Goal: Information Seeking & Learning: Learn about a topic

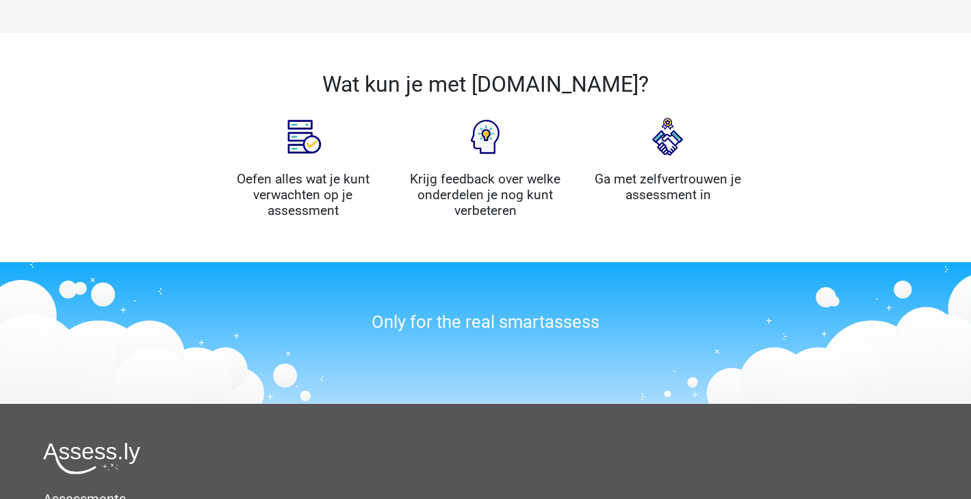
scroll to position [1672, 0]
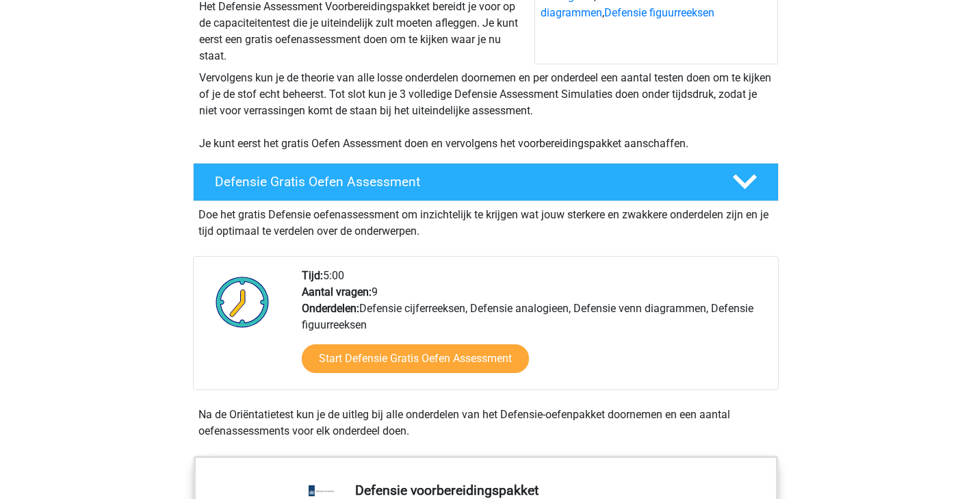
scroll to position [222, 0]
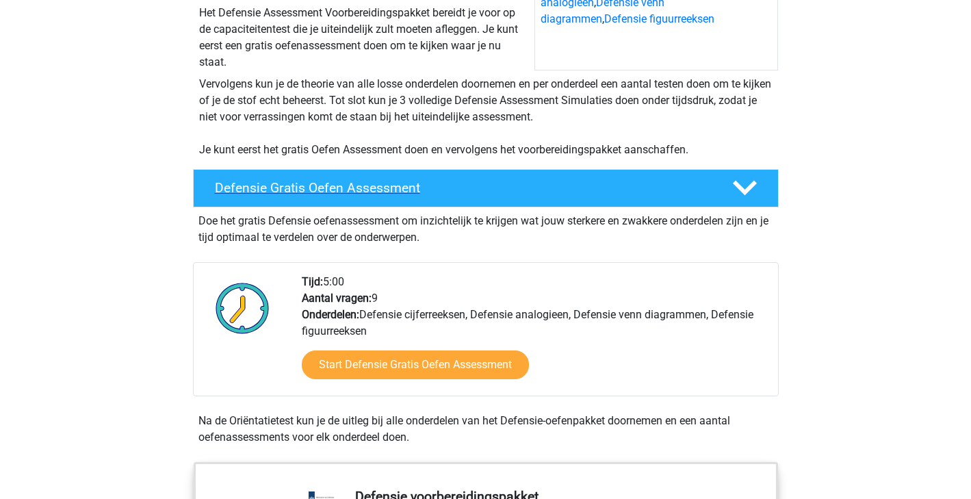
click at [420, 191] on h4 "Defensie Gratis Oefen Assessment" at bounding box center [462, 188] width 495 height 16
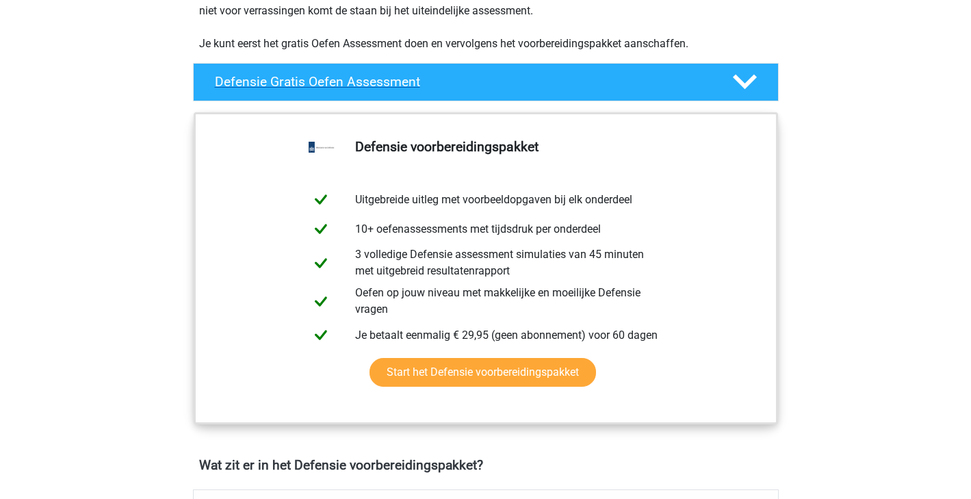
scroll to position [271, 0]
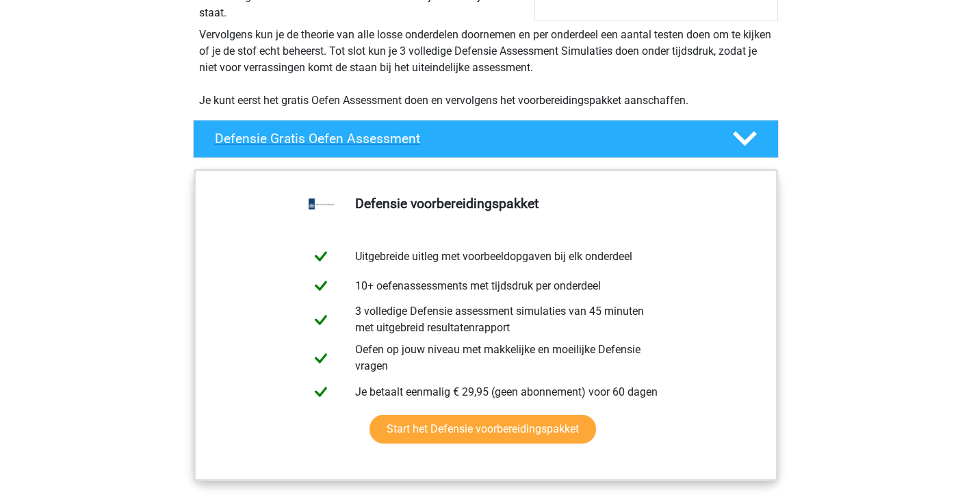
click at [753, 137] on polygon at bounding box center [745, 138] width 24 height 15
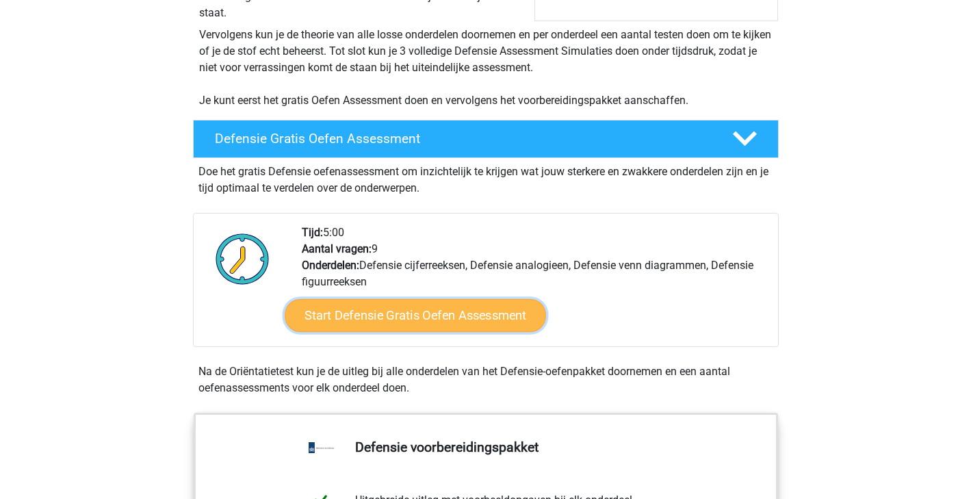
click at [463, 312] on link "Start Defensie Gratis Oefen Assessment" at bounding box center [415, 315] width 261 height 33
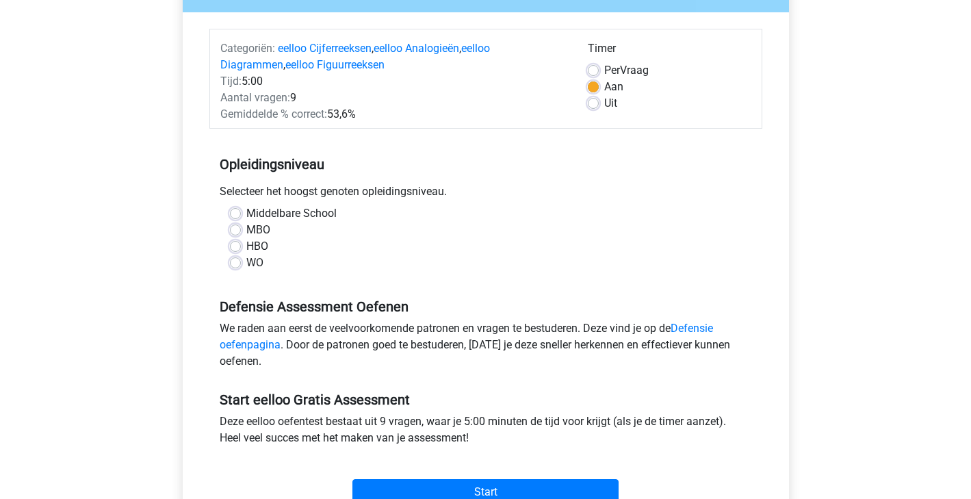
scroll to position [151, 0]
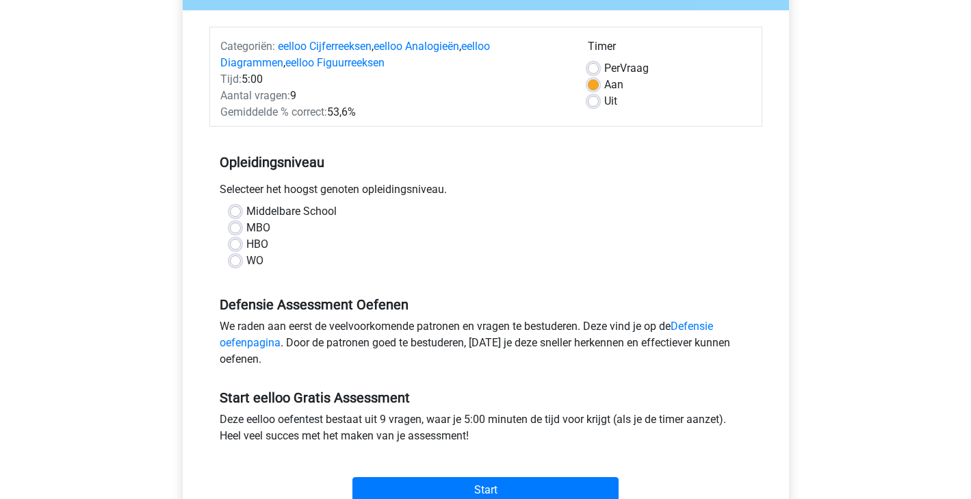
click at [246, 246] on label "HBO" at bounding box center [257, 244] width 22 height 16
click at [237, 246] on input "HBO" at bounding box center [235, 243] width 11 height 14
radio input "true"
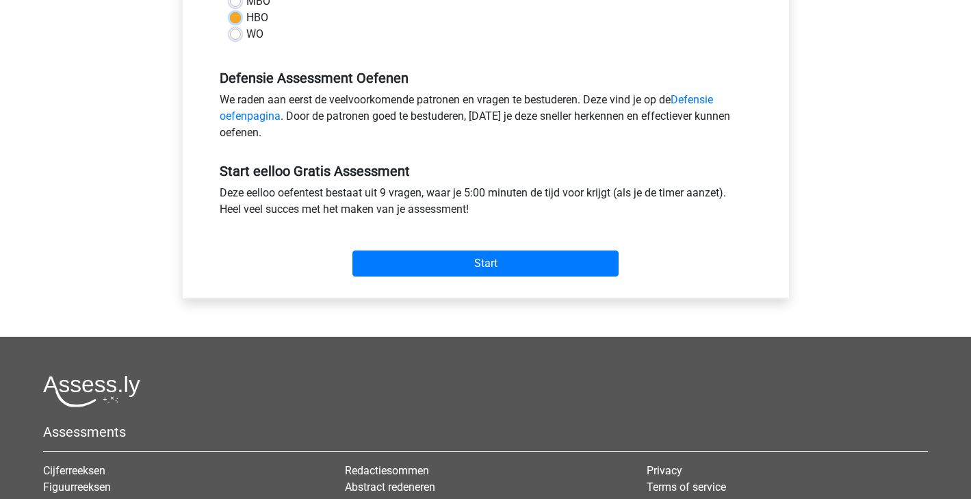
scroll to position [381, 0]
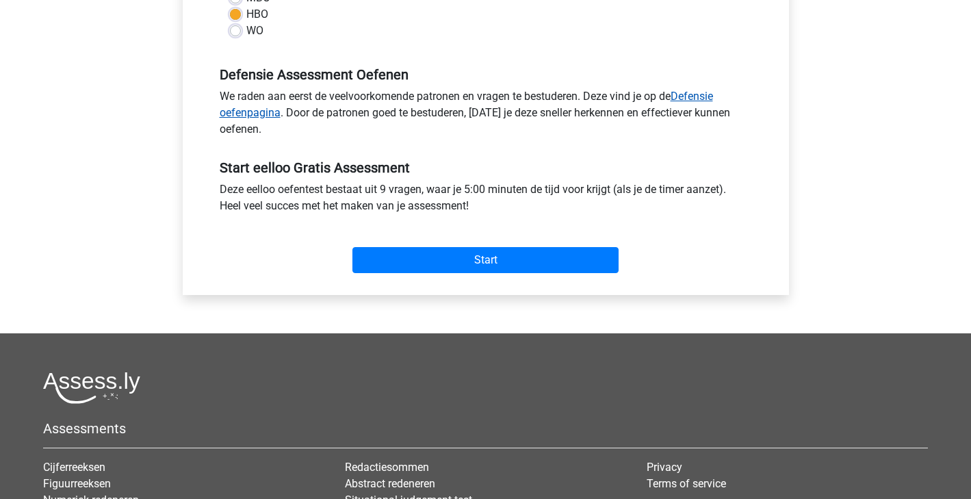
click at [255, 115] on link "Defensie oefenpagina" at bounding box center [466, 104] width 493 height 29
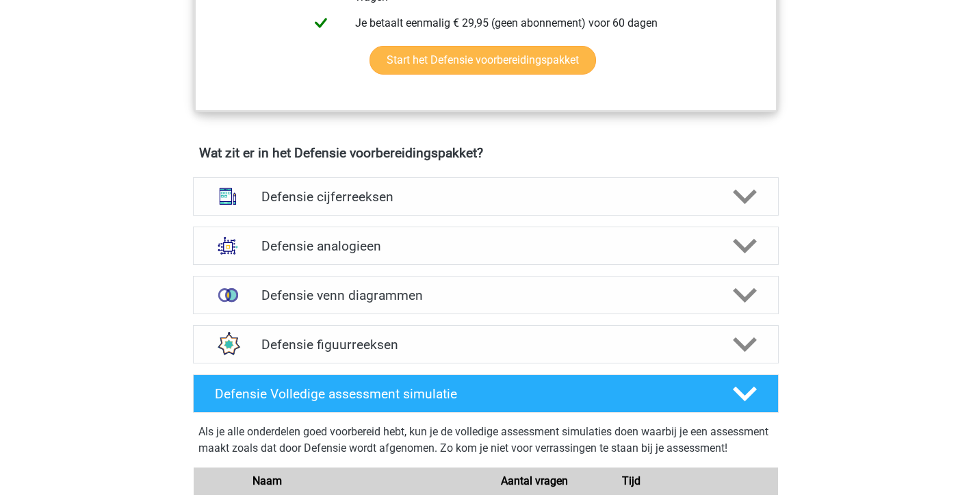
scroll to position [963, 0]
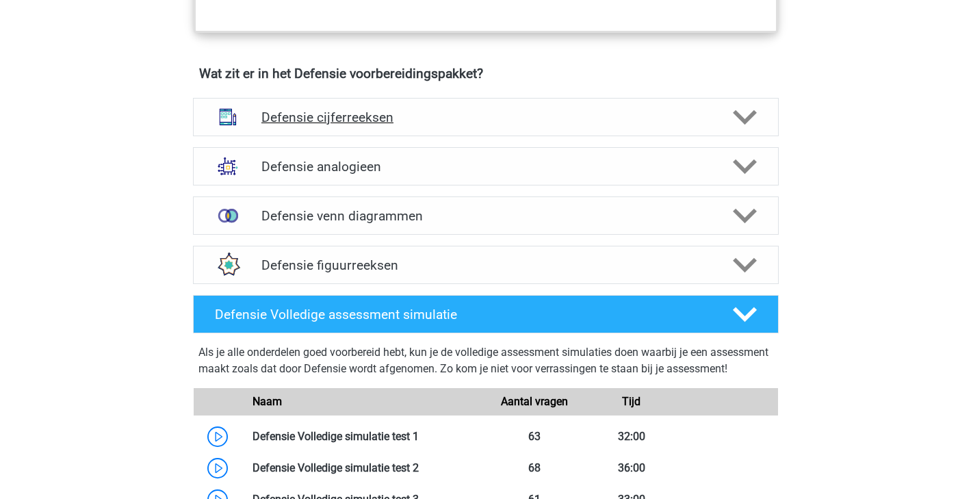
click at [743, 121] on polygon at bounding box center [745, 116] width 24 height 15
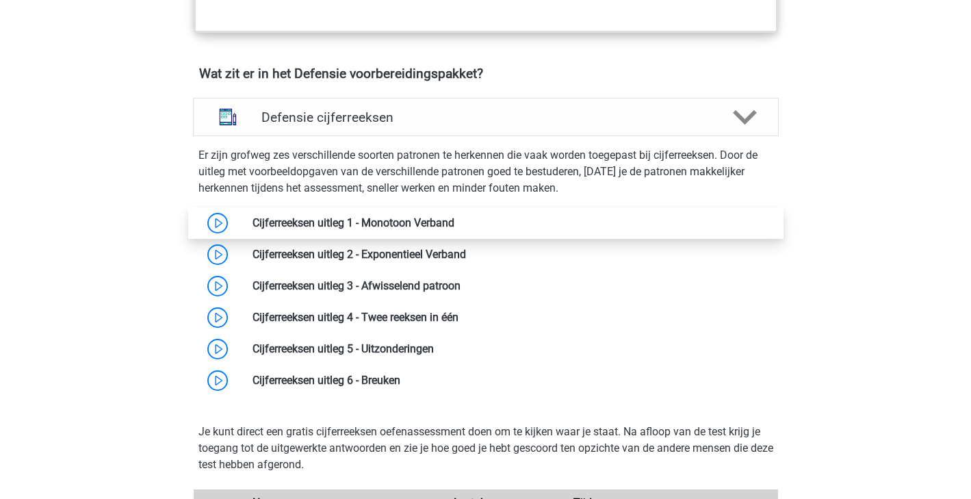
click at [454, 222] on link at bounding box center [454, 222] width 0 height 13
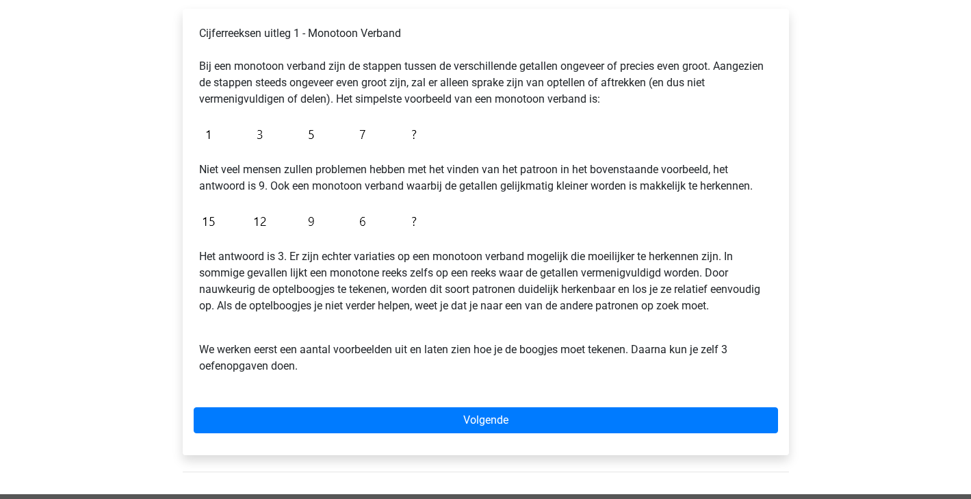
scroll to position [233, 0]
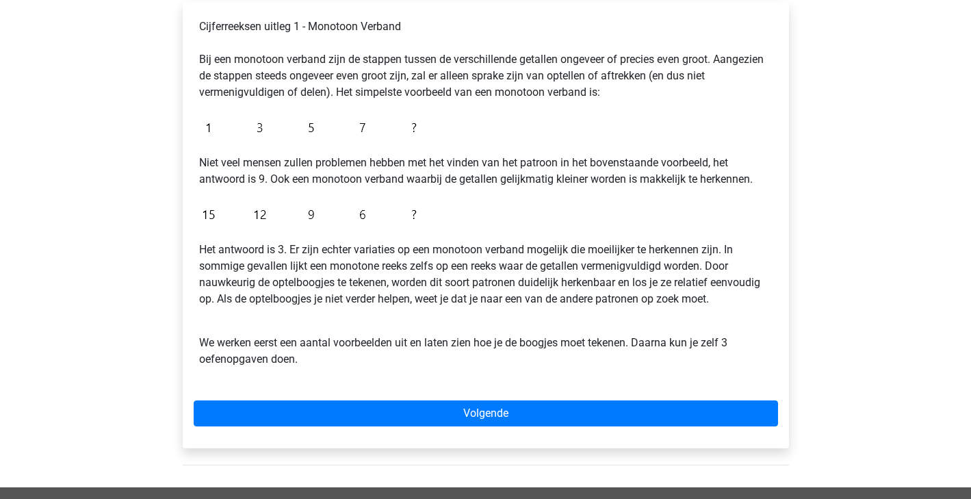
click at [307, 324] on p "We werken eerst een aantal voorbeelden uit en laten zien hoe je de boogjes moet…" at bounding box center [485, 342] width 573 height 49
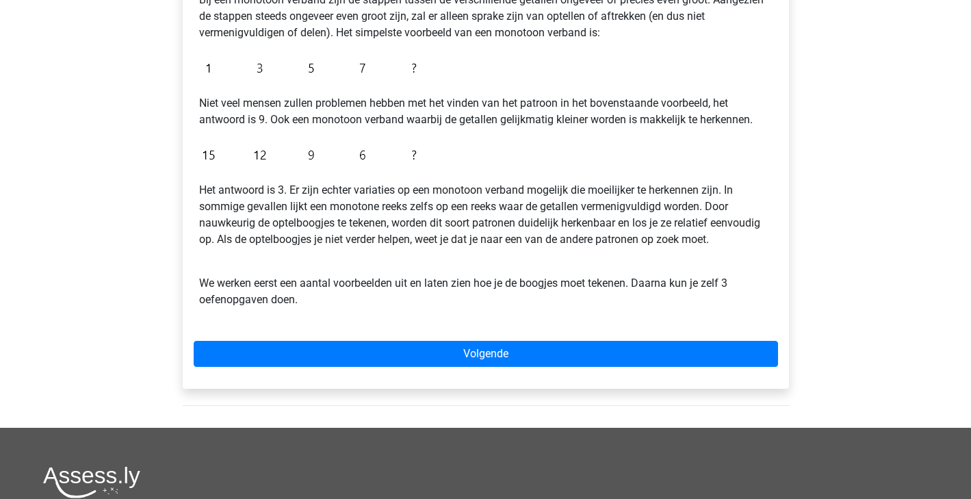
scroll to position [302, 0]
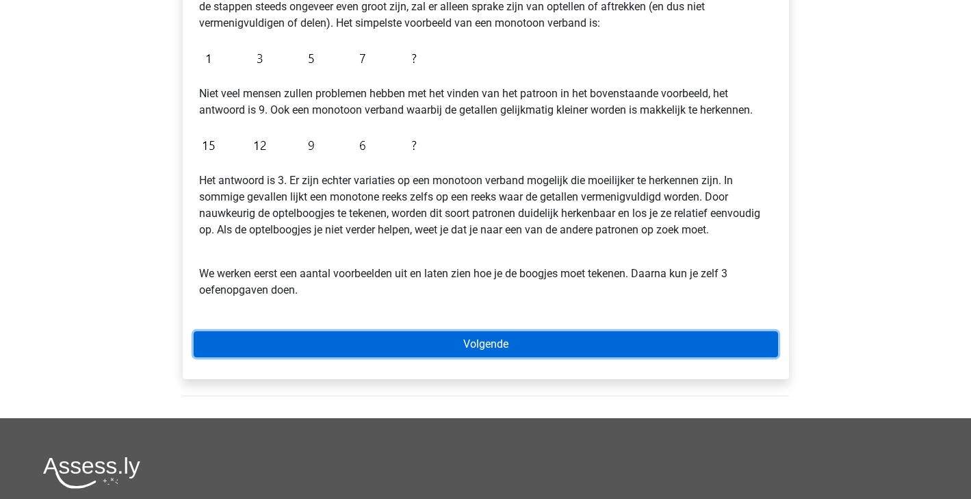
click at [497, 343] on link "Volgende" at bounding box center [486, 344] width 584 height 26
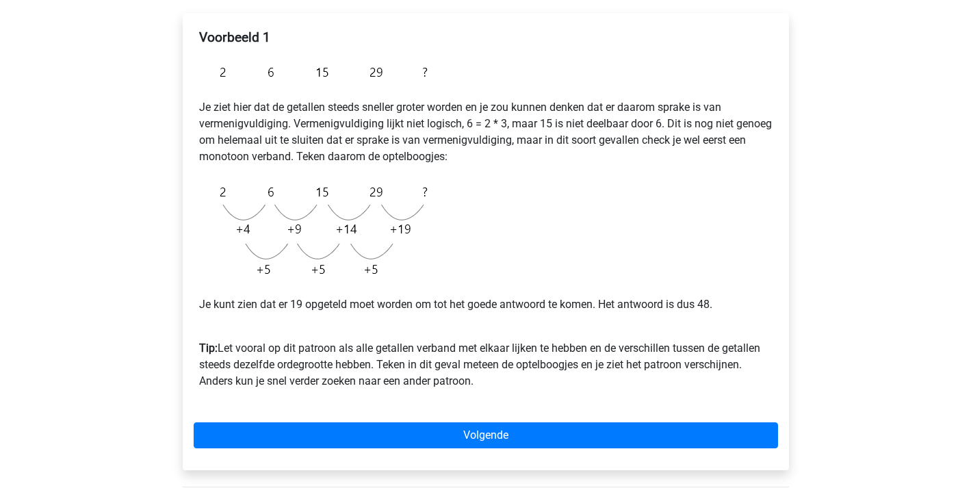
scroll to position [223, 0]
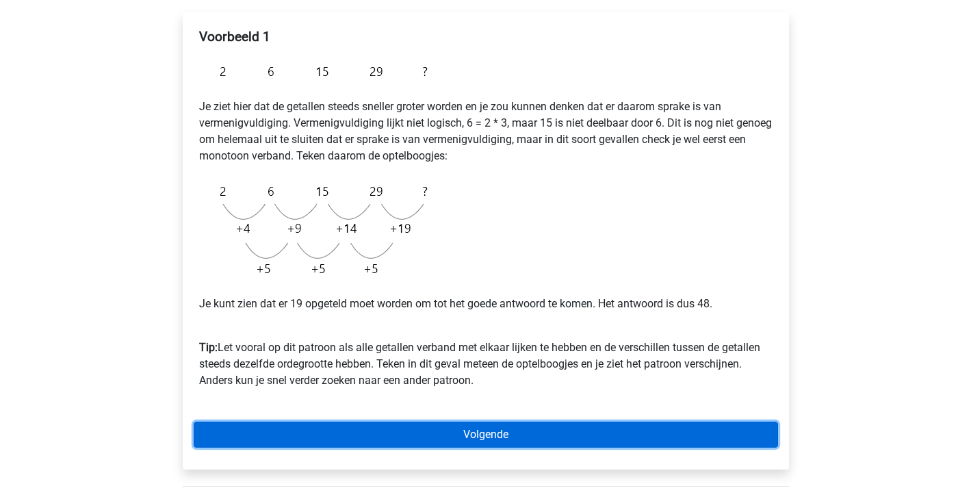
click at [513, 427] on link "Volgende" at bounding box center [486, 435] width 584 height 26
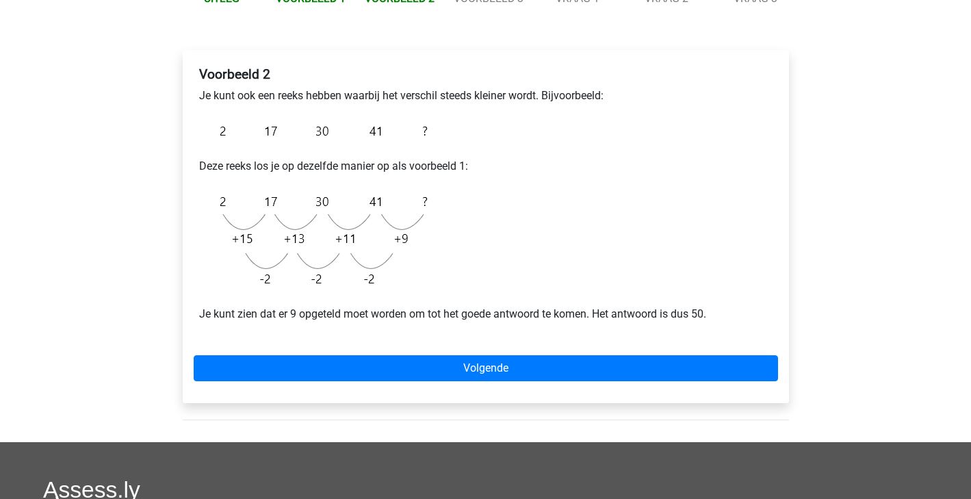
scroll to position [190, 0]
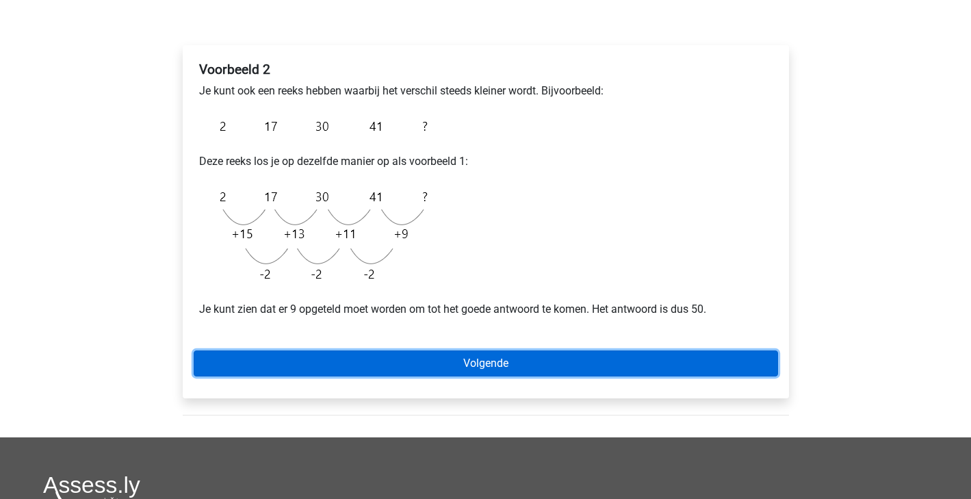
click at [484, 358] on link "Volgende" at bounding box center [486, 363] width 584 height 26
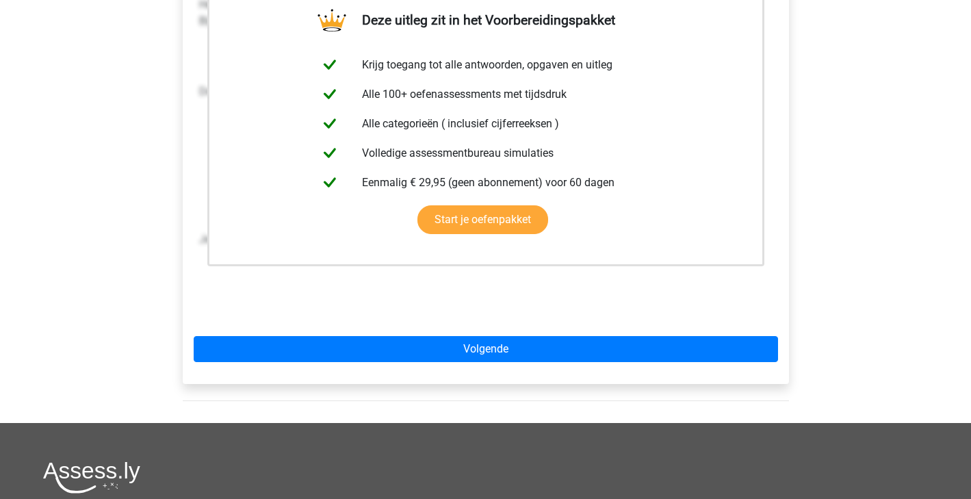
scroll to position [274, 0]
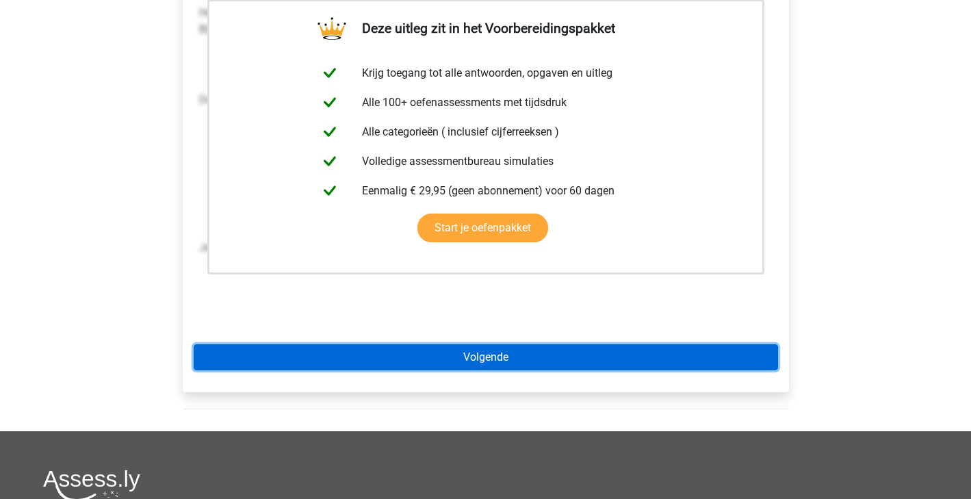
click at [488, 354] on link "Volgende" at bounding box center [486, 357] width 584 height 26
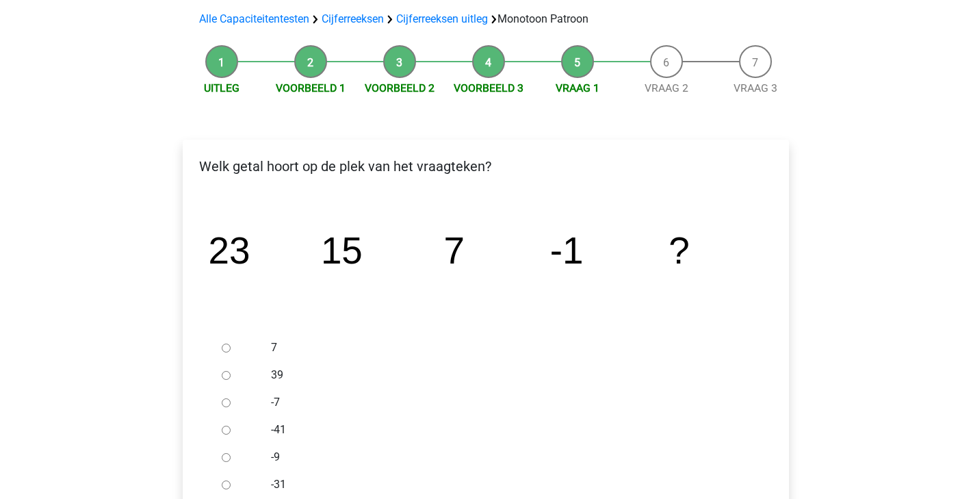
scroll to position [126, 0]
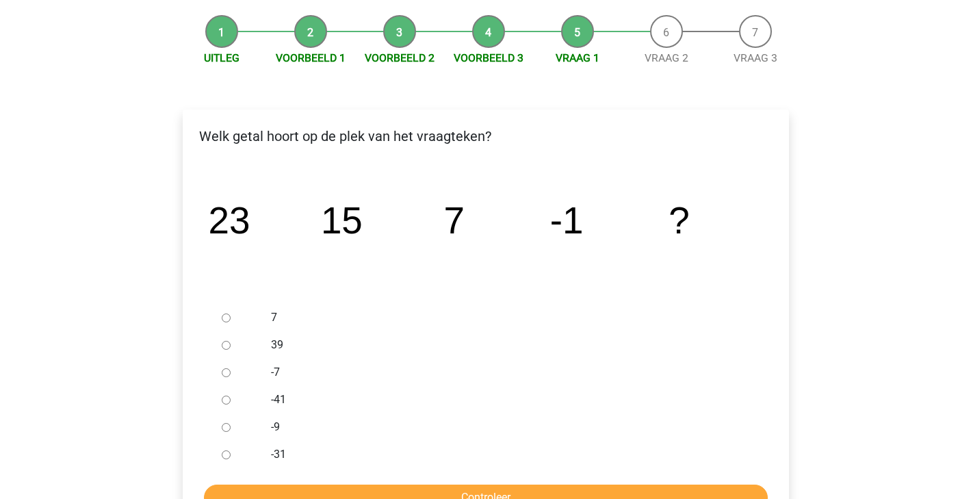
click at [226, 428] on input "-9" at bounding box center [226, 427] width 9 height 9
radio input "true"
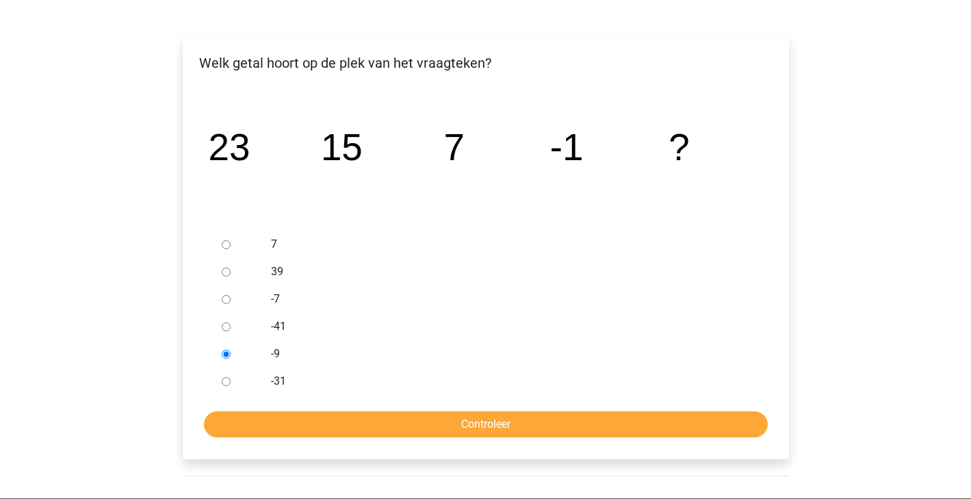
scroll to position [200, 0]
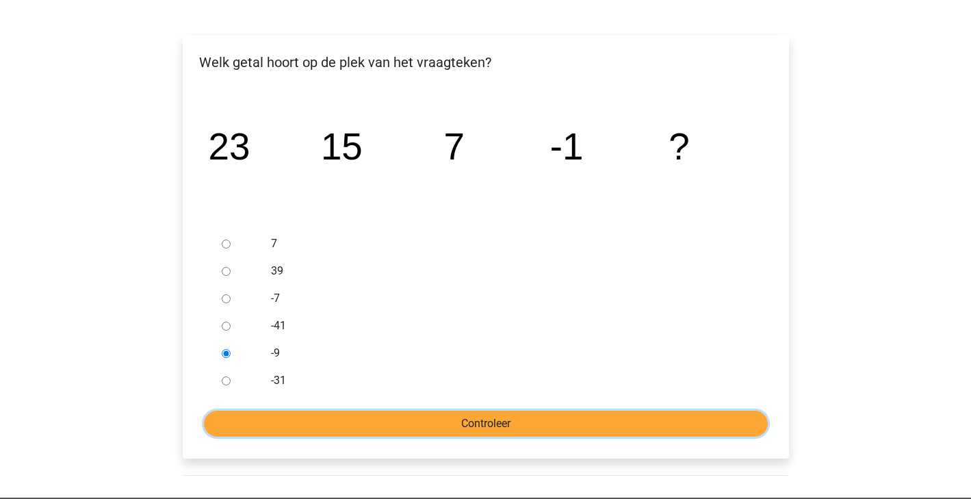
click at [389, 424] on input "Controleer" at bounding box center [486, 424] width 564 height 26
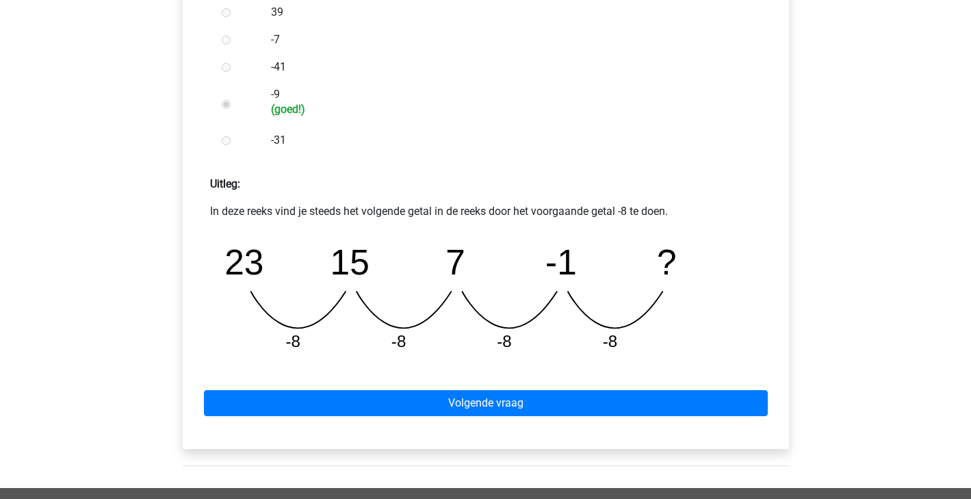
scroll to position [497, 0]
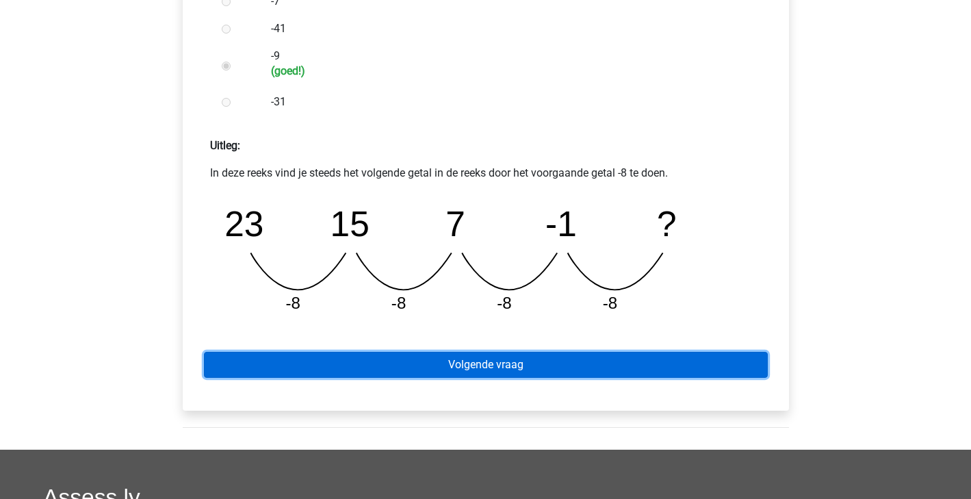
click at [574, 359] on link "Volgende vraag" at bounding box center [486, 365] width 564 height 26
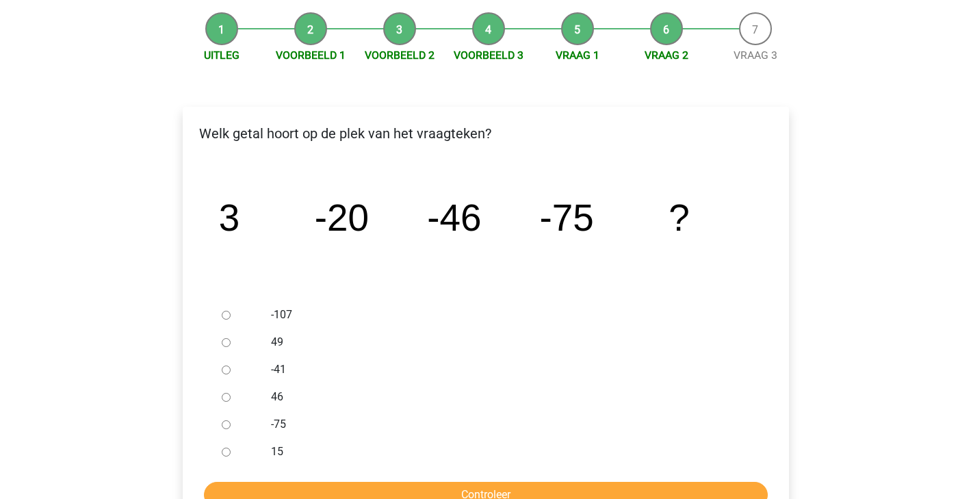
scroll to position [133, 0]
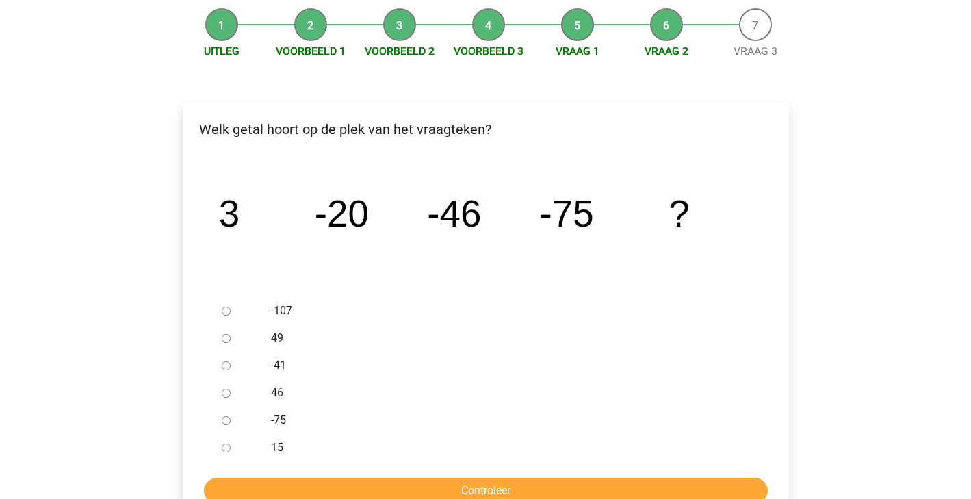
click at [224, 309] on input "-107" at bounding box center [226, 311] width 9 height 9
radio input "true"
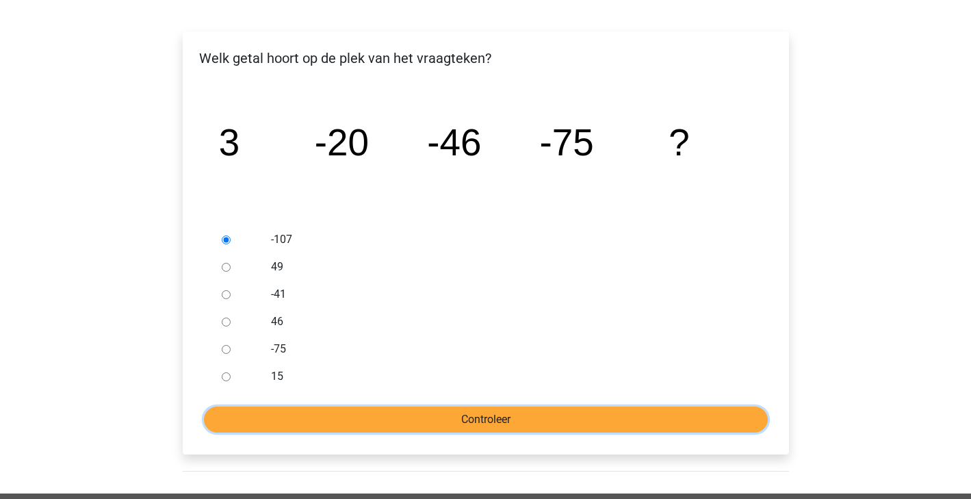
click at [515, 416] on input "Controleer" at bounding box center [486, 419] width 564 height 26
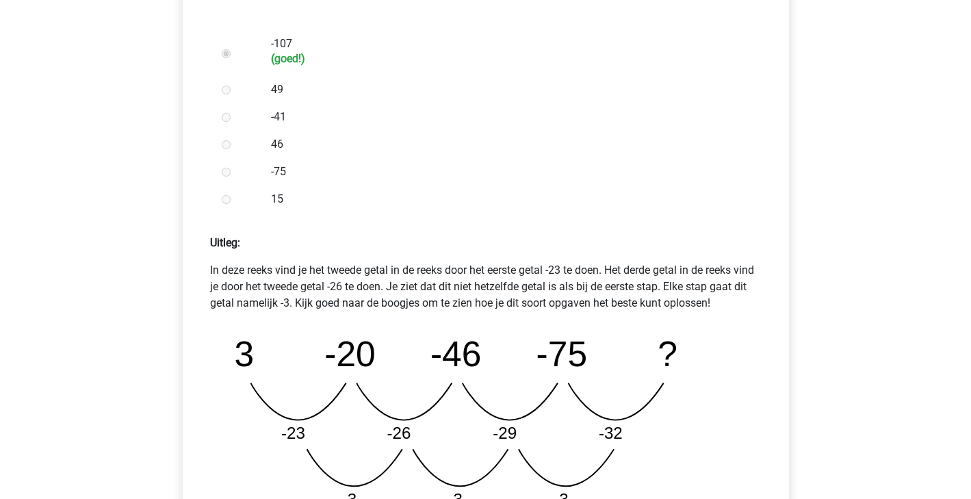
scroll to position [606, 0]
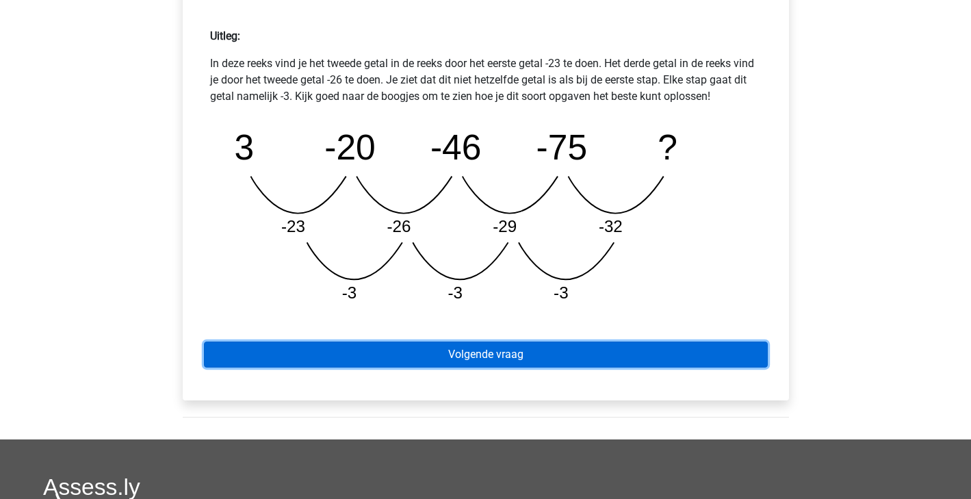
click at [604, 350] on link "Volgende vraag" at bounding box center [486, 354] width 564 height 26
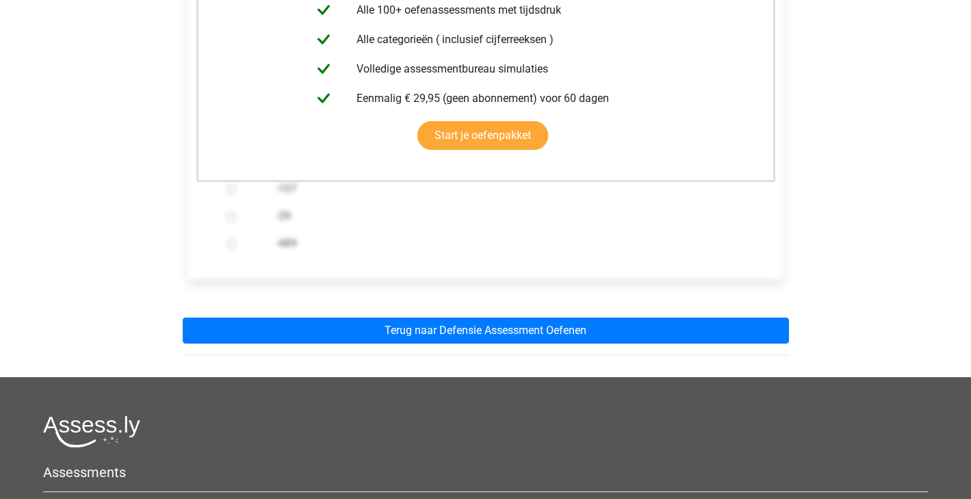
scroll to position [376, 0]
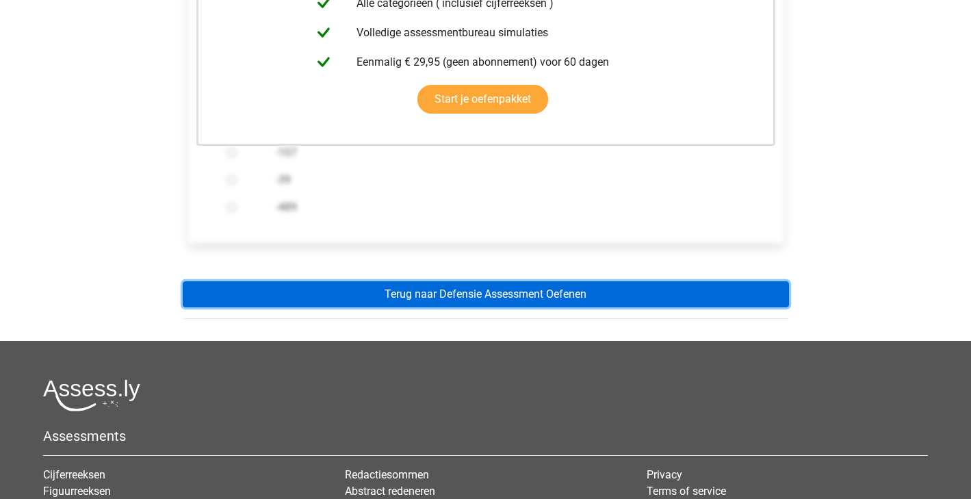
click at [578, 299] on link "Terug naar Defensie Assessment Oefenen" at bounding box center [486, 294] width 606 height 26
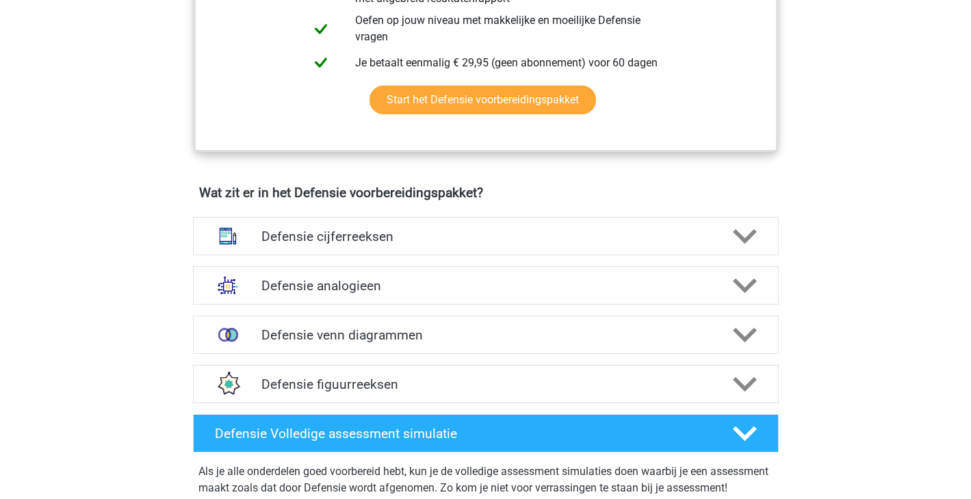
scroll to position [877, 0]
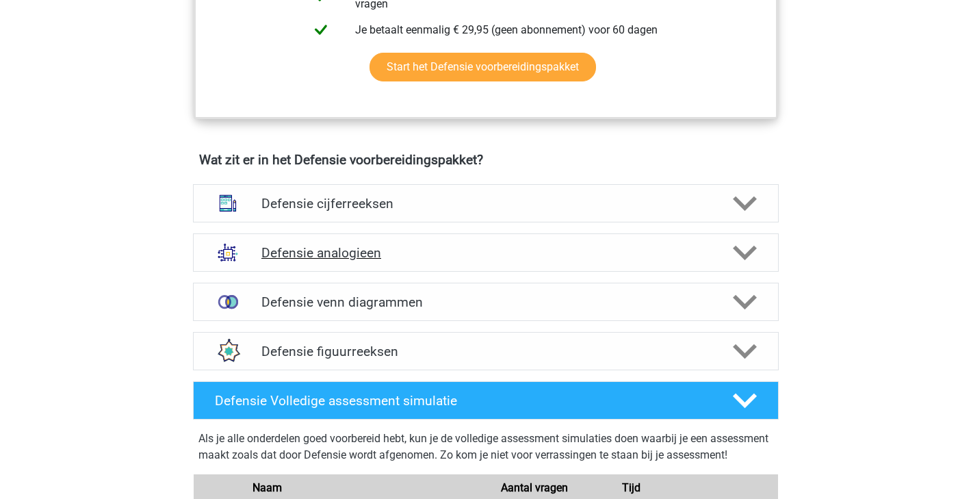
click at [753, 260] on icon at bounding box center [745, 253] width 24 height 24
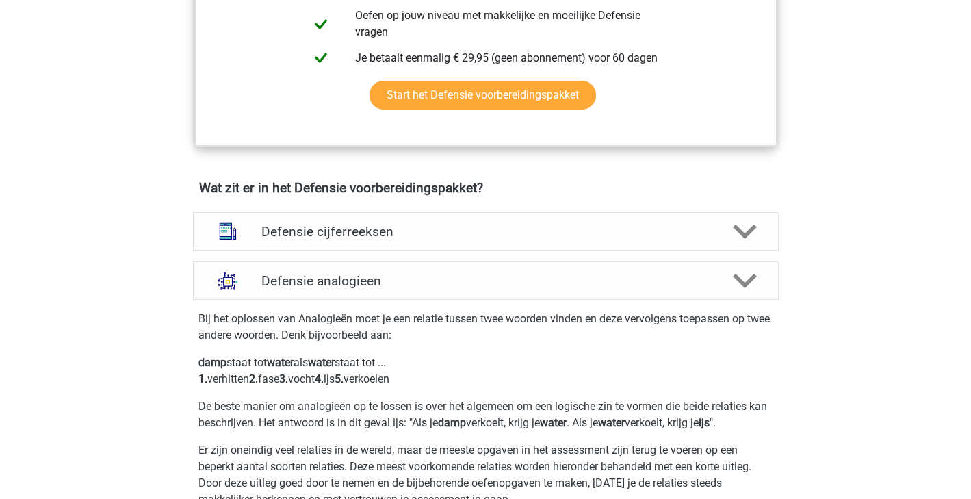
scroll to position [852, 0]
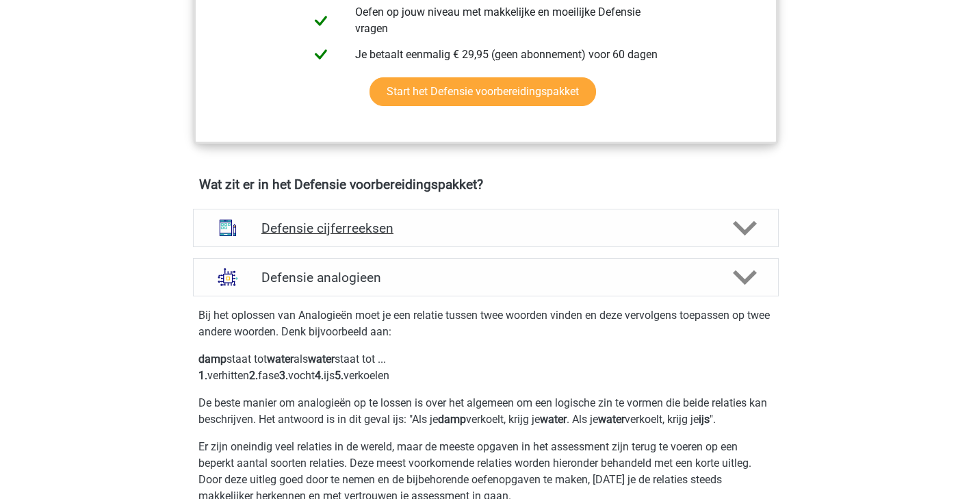
click at [750, 224] on polygon at bounding box center [745, 227] width 24 height 15
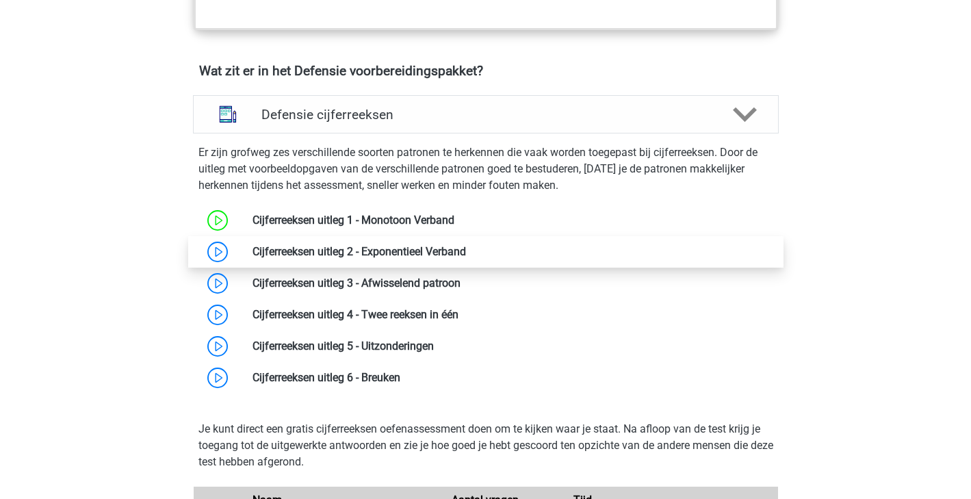
scroll to position [1008, 0]
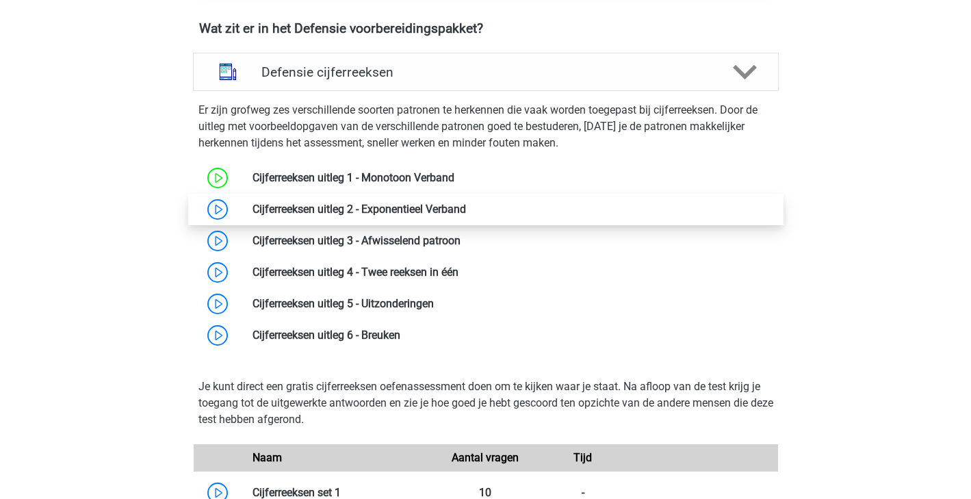
click at [466, 212] on link at bounding box center [466, 209] width 0 height 13
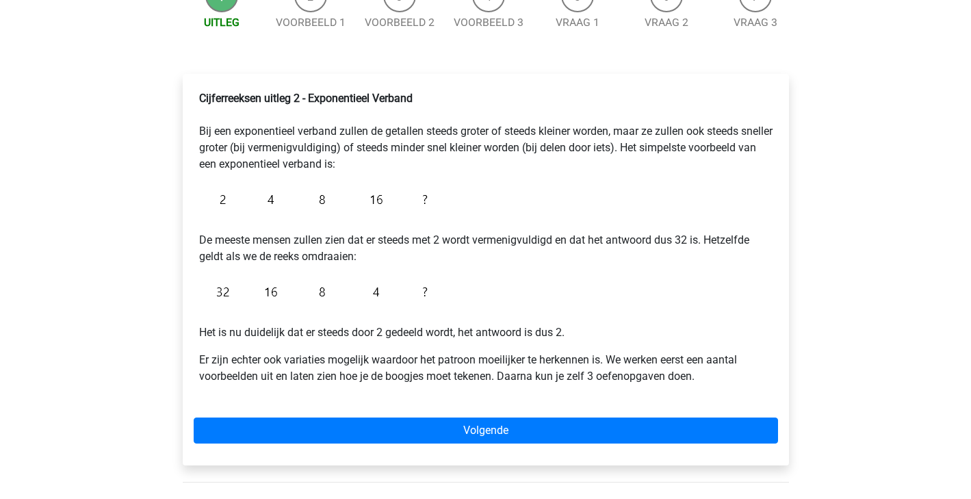
scroll to position [240, 0]
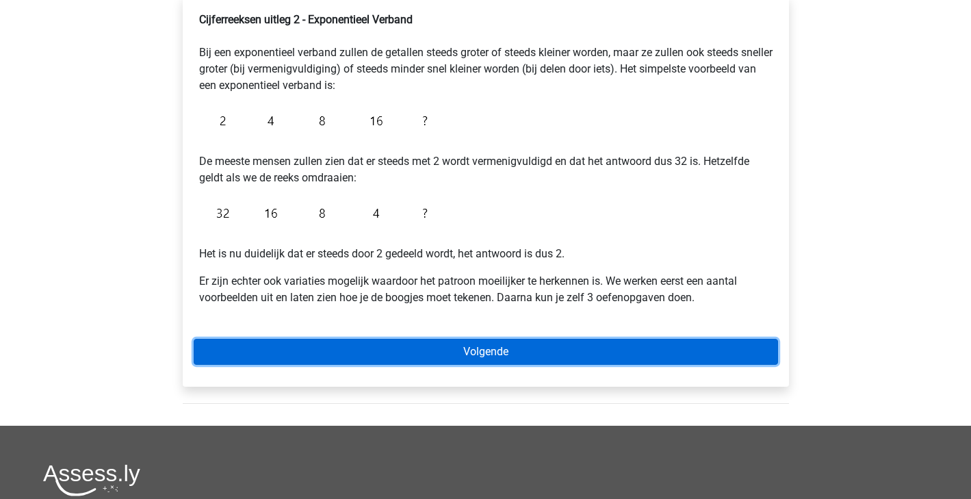
click at [394, 348] on link "Volgende" at bounding box center [486, 352] width 584 height 26
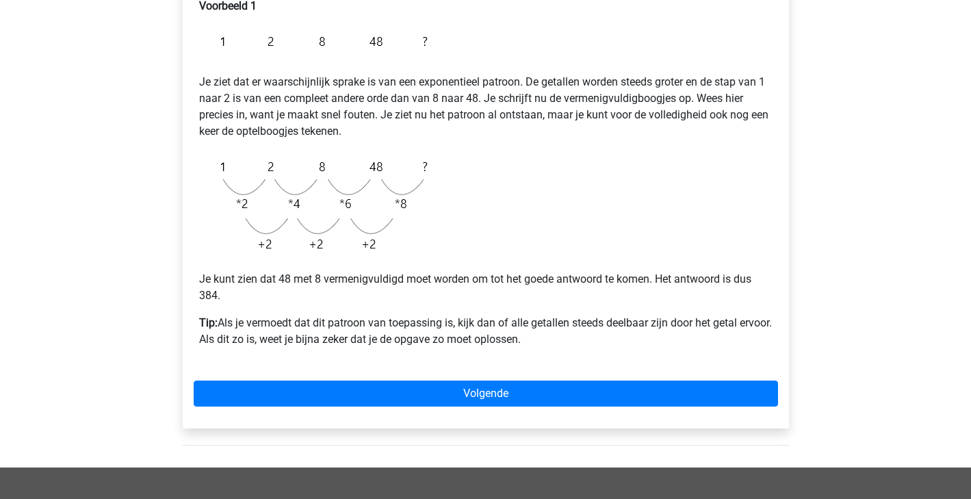
scroll to position [255, 0]
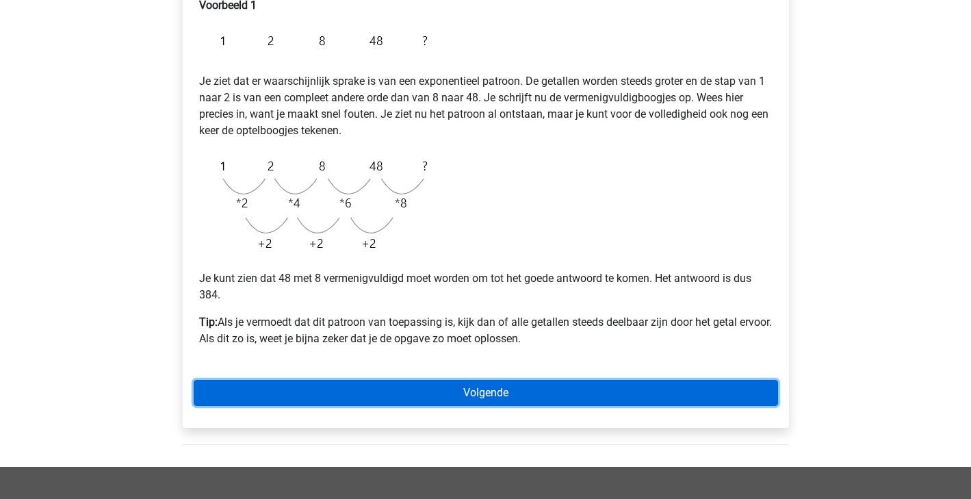
click at [420, 395] on link "Volgende" at bounding box center [486, 393] width 584 height 26
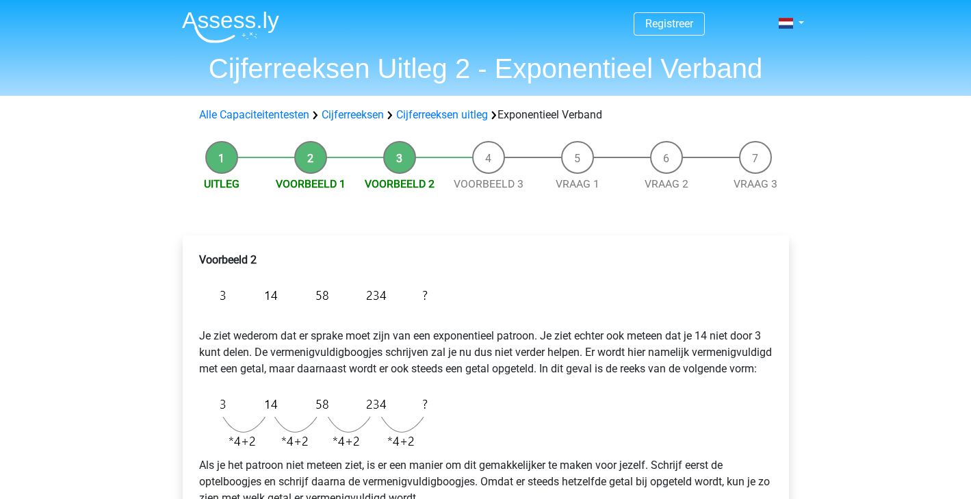
click at [420, 395] on div "Voorbeeld 2 Je ziet wederom dat er sprake moet zijn van een exponentieel patroo…" at bounding box center [486, 461] width 584 height 430
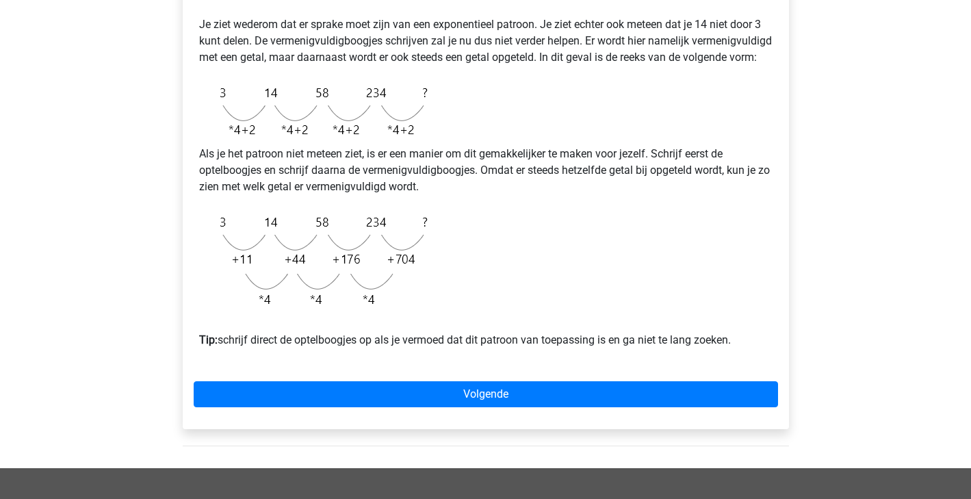
scroll to position [317, 0]
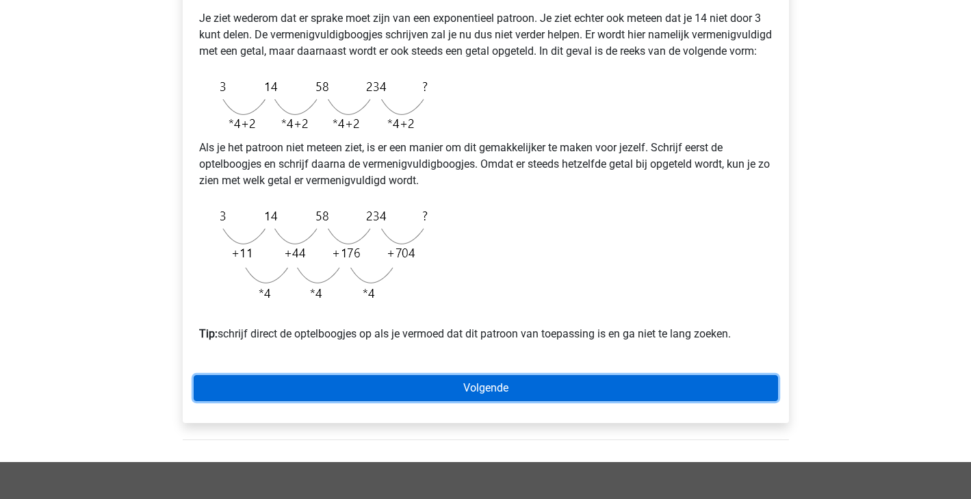
click at [478, 401] on link "Volgende" at bounding box center [486, 388] width 584 height 26
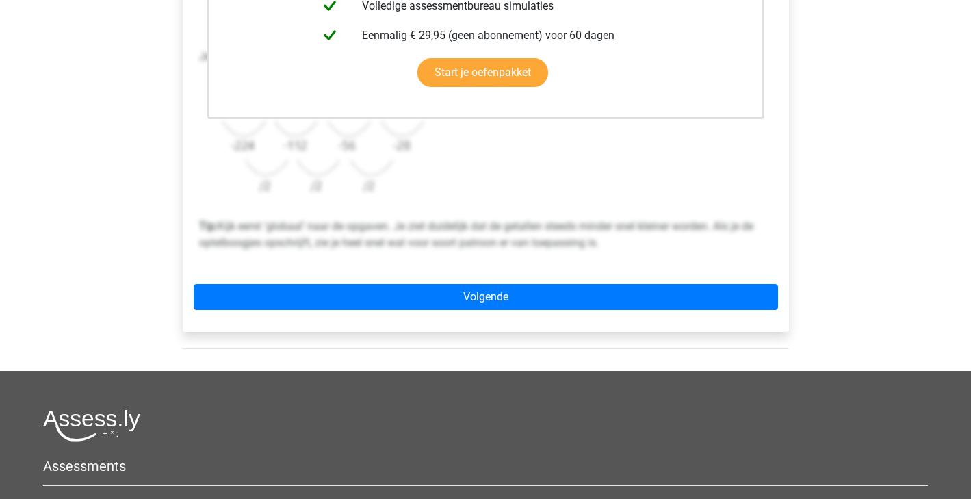
scroll to position [374, 0]
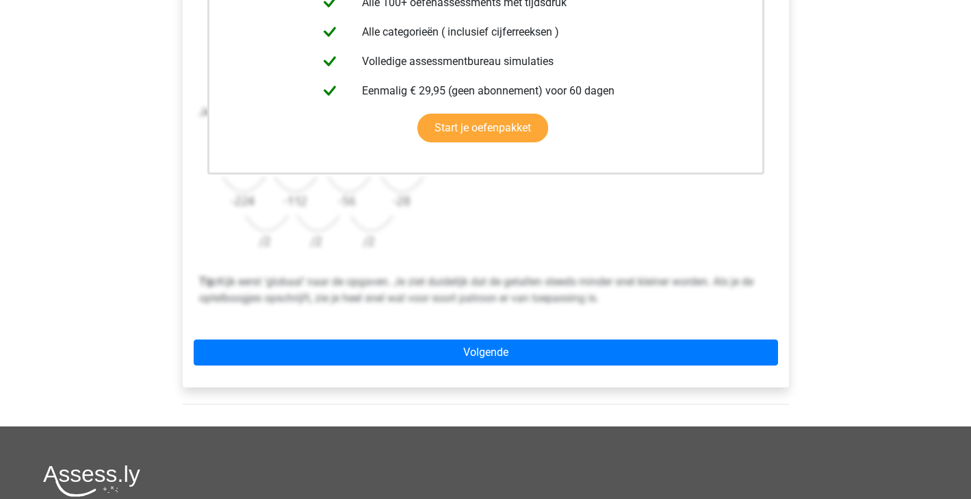
click at [516, 337] on div "Deze uitleg zit in het Voorbereidingspakket Krijg toegang tot alle antwoorden, …" at bounding box center [486, 124] width 606 height 526
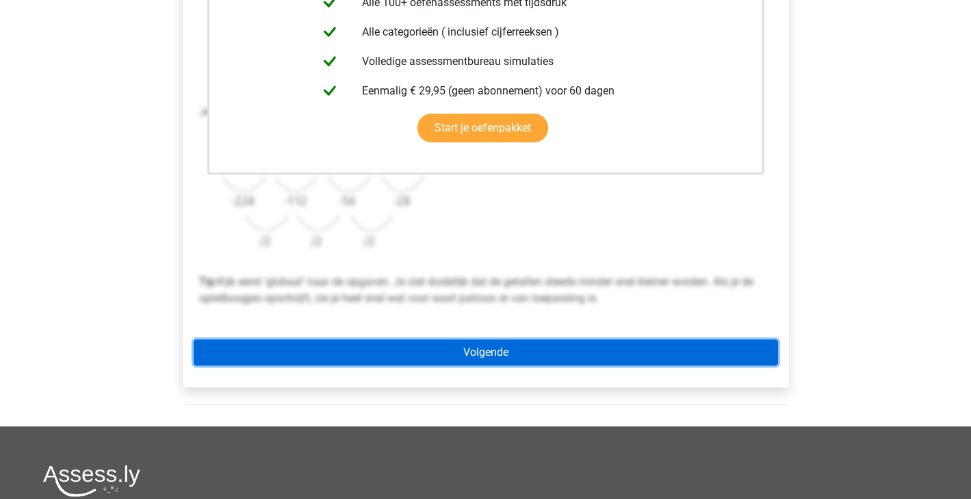
click at [514, 349] on link "Volgende" at bounding box center [486, 352] width 584 height 26
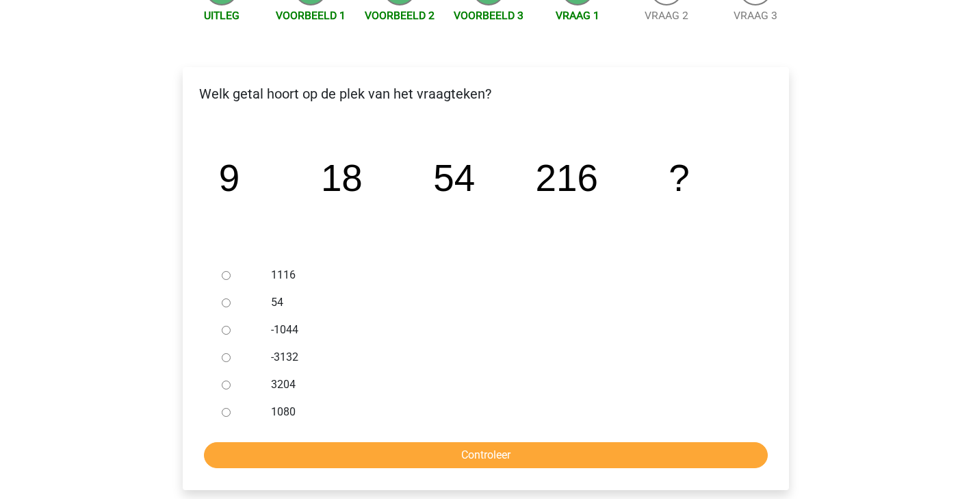
scroll to position [170, 0]
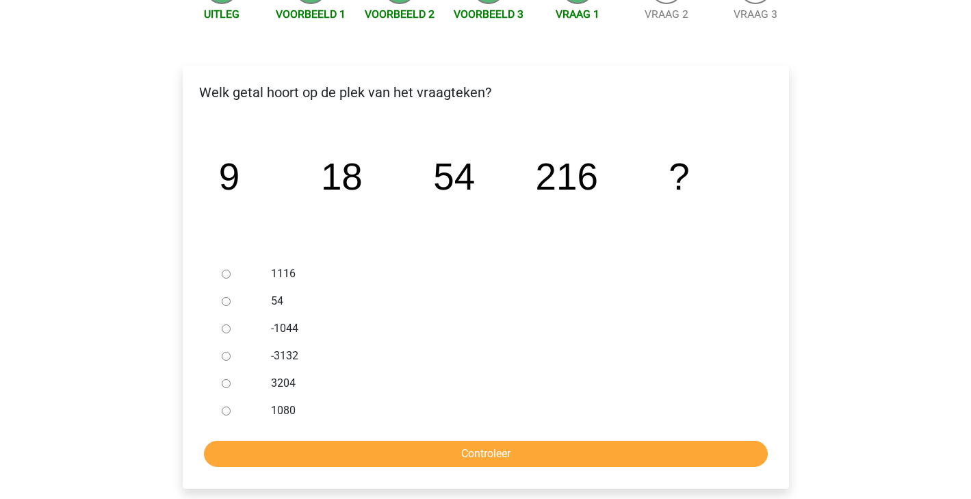
click at [231, 409] on div at bounding box center [238, 410] width 45 height 27
click at [224, 410] on input "1080" at bounding box center [226, 410] width 9 height 9
radio input "true"
click at [439, 440] on form "1116 54 -1044 -3132 3204 1080 Controleer" at bounding box center [486, 363] width 584 height 207
click at [443, 449] on input "Controleer" at bounding box center [486, 454] width 564 height 26
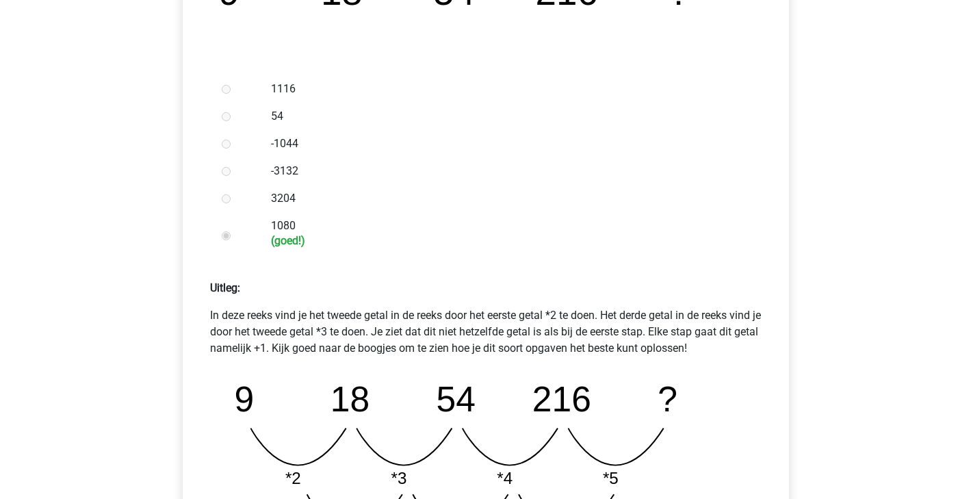
scroll to position [534, 0]
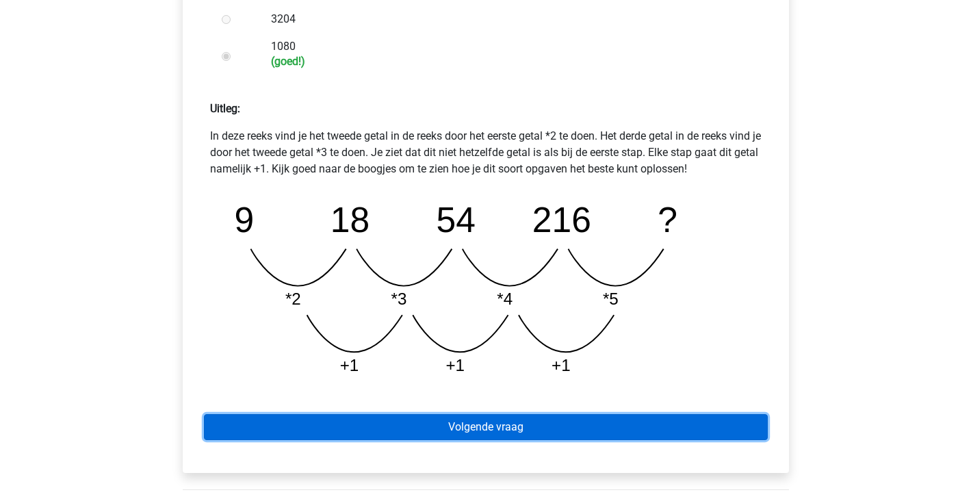
click at [505, 439] on link "Volgende vraag" at bounding box center [486, 427] width 564 height 26
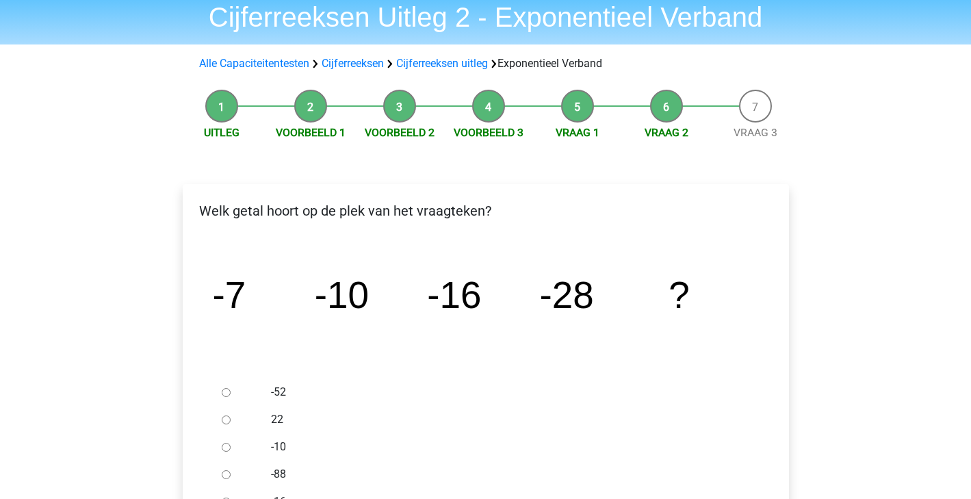
scroll to position [49, 0]
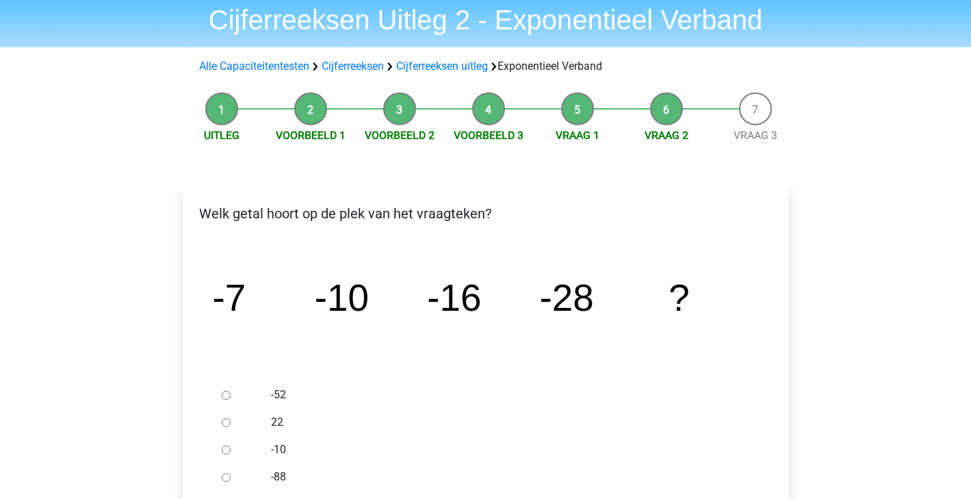
click at [225, 393] on input "-52" at bounding box center [226, 395] width 9 height 9
radio input "true"
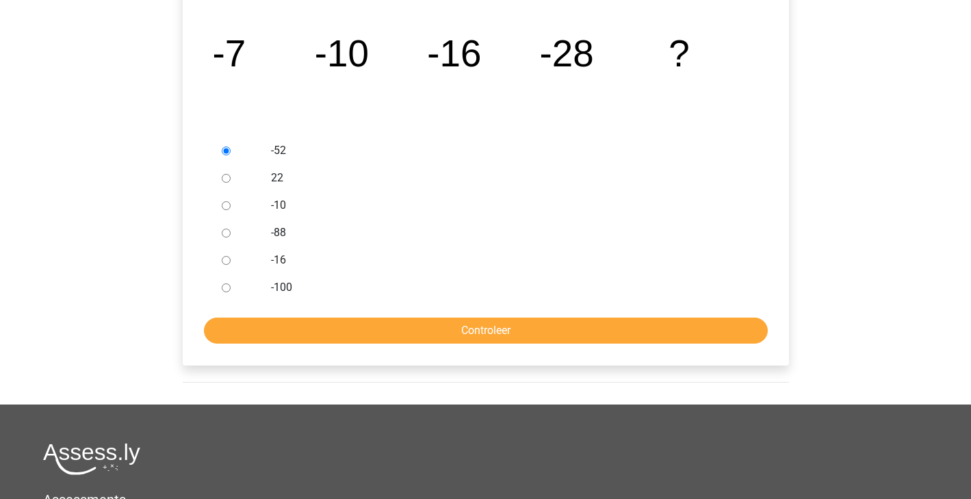
scroll to position [272, 0]
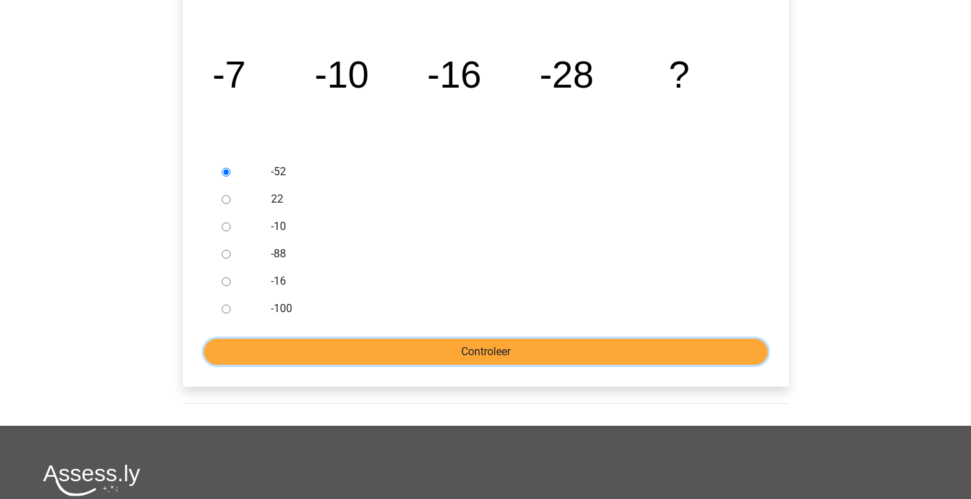
click at [411, 357] on input "Controleer" at bounding box center [486, 352] width 564 height 26
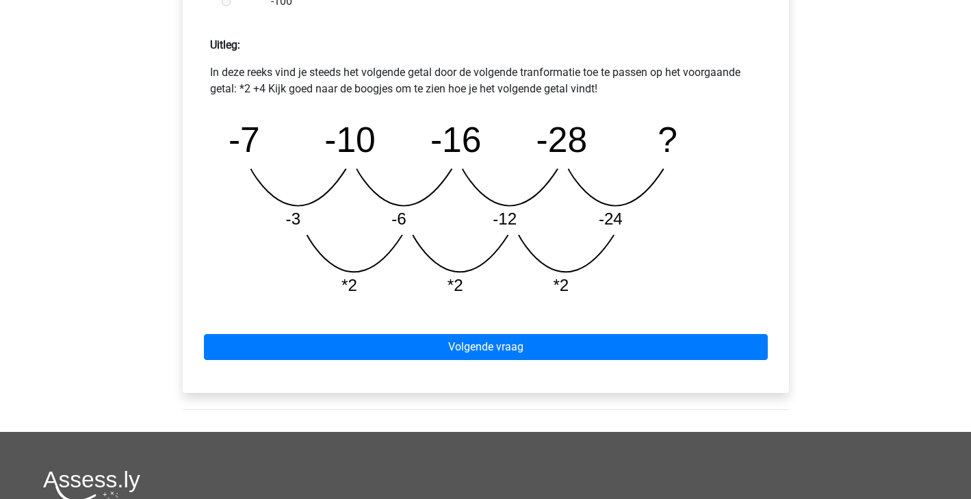
scroll to position [690, 0]
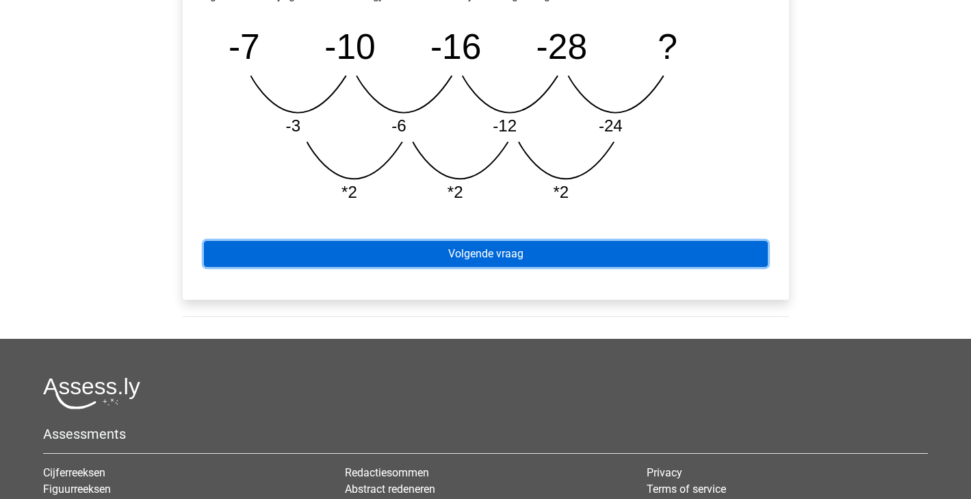
click at [552, 242] on link "Volgende vraag" at bounding box center [486, 254] width 564 height 26
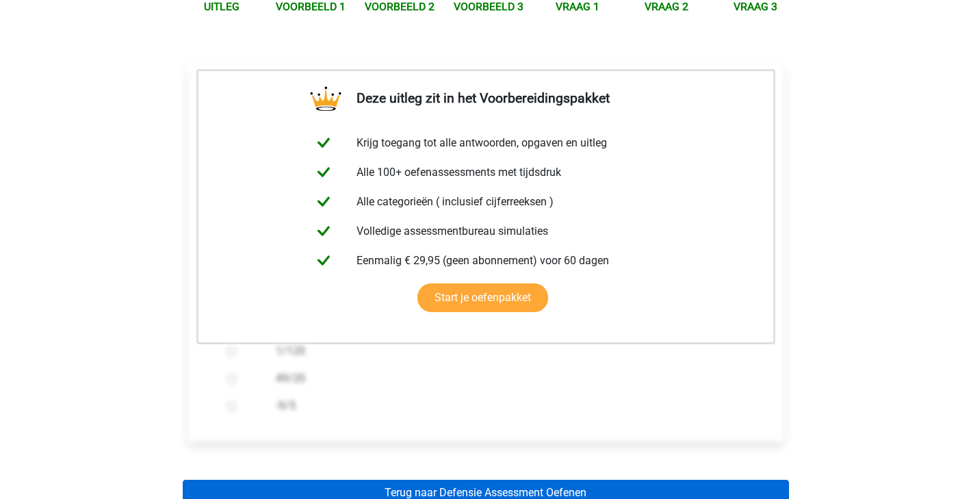
scroll to position [453, 0]
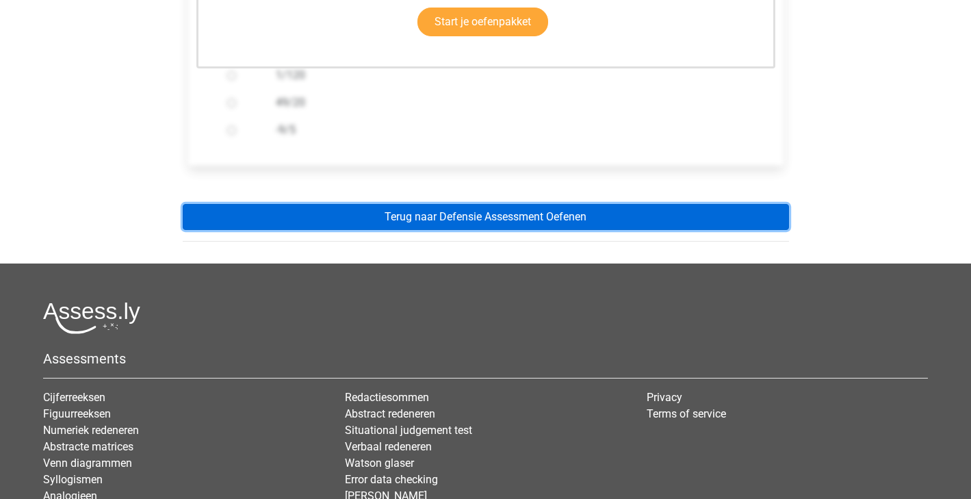
click at [589, 224] on link "Terug naar Defensie Assessment Oefenen" at bounding box center [486, 217] width 606 height 26
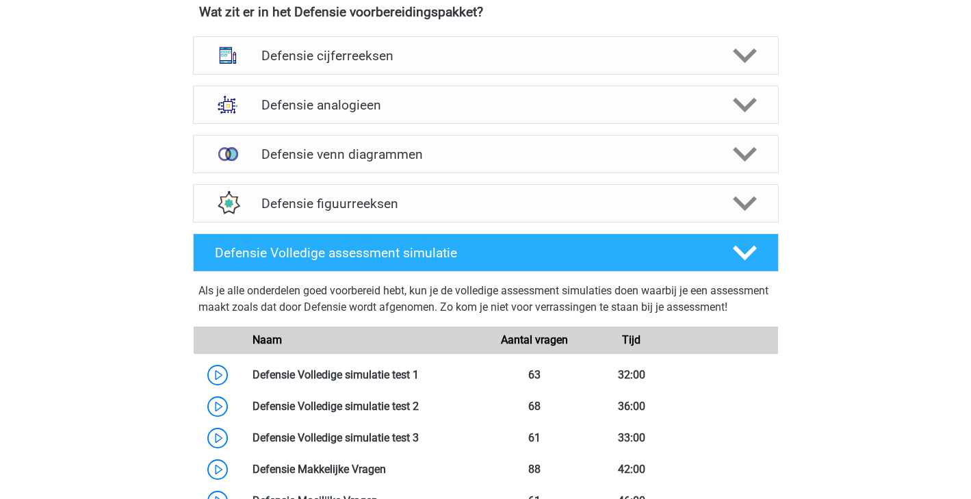
scroll to position [809, 0]
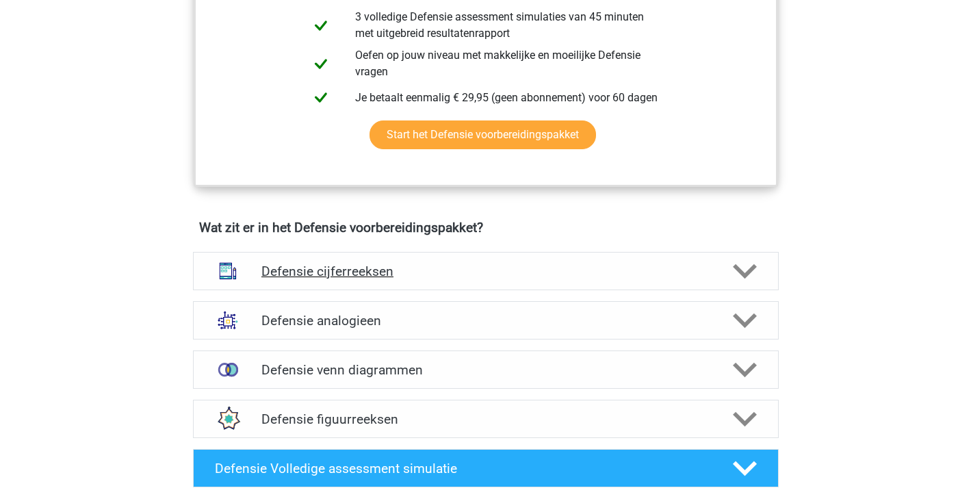
click at [760, 268] on div at bounding box center [743, 271] width 47 height 24
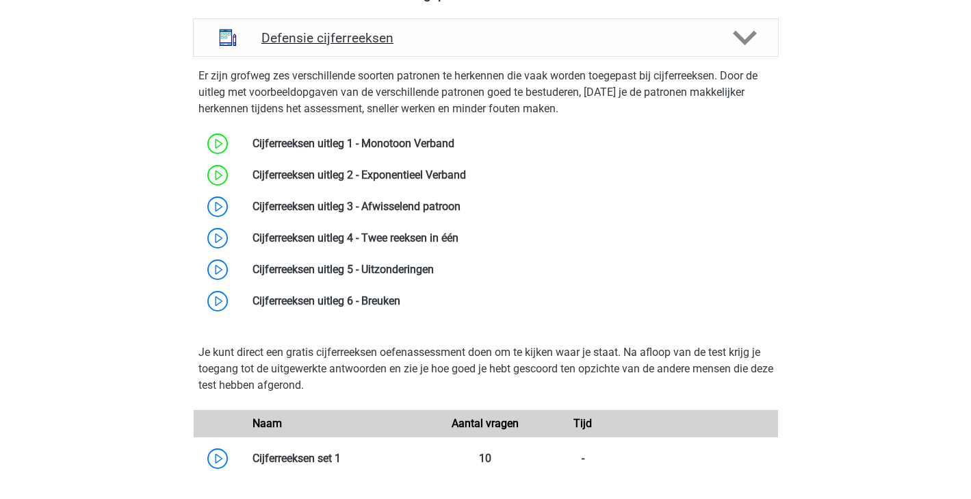
scroll to position [1147, 0]
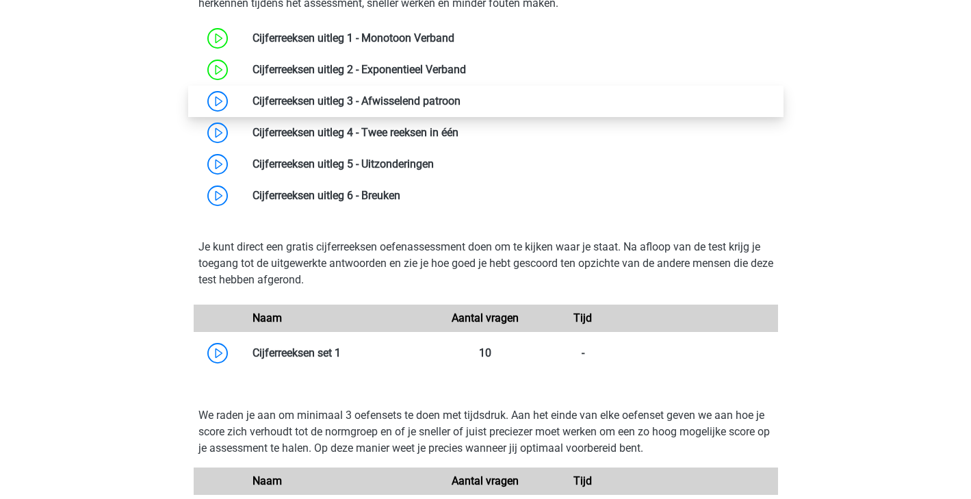
click at [461, 99] on link at bounding box center [461, 100] width 0 height 13
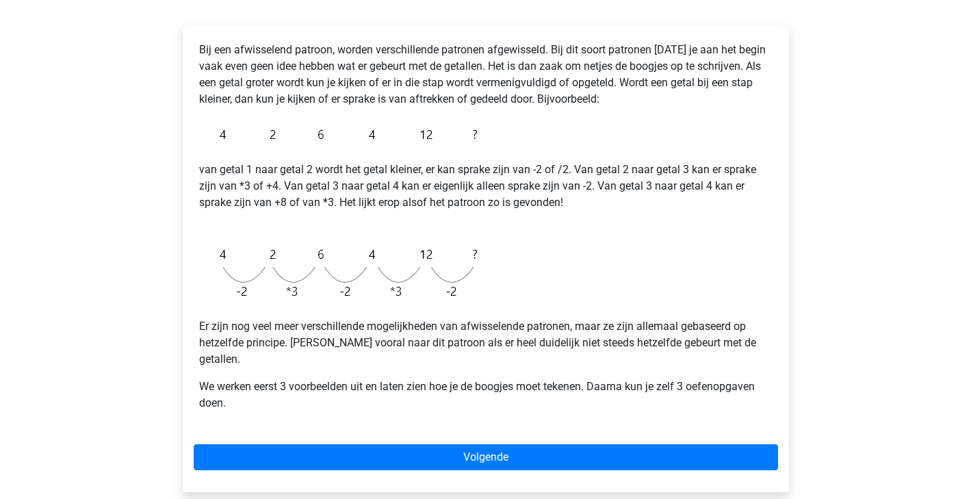
scroll to position [209, 0]
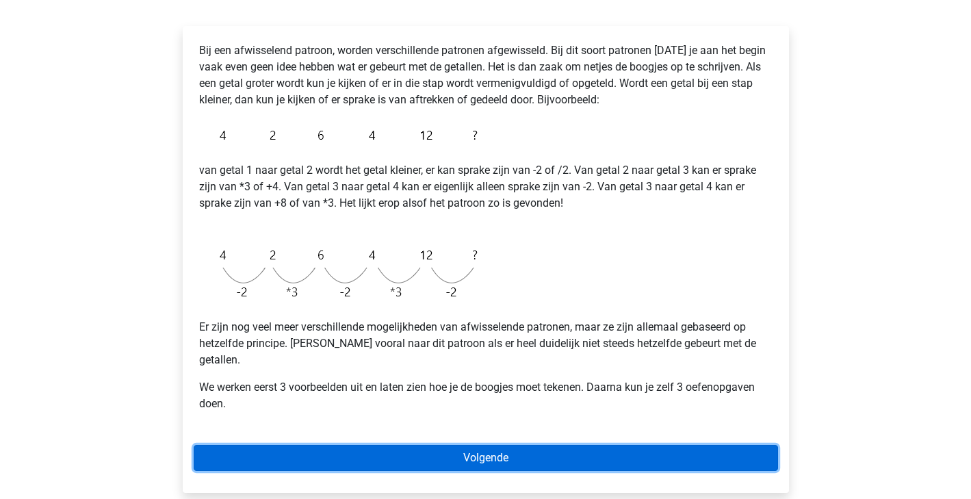
click at [567, 445] on link "Volgende" at bounding box center [486, 458] width 584 height 26
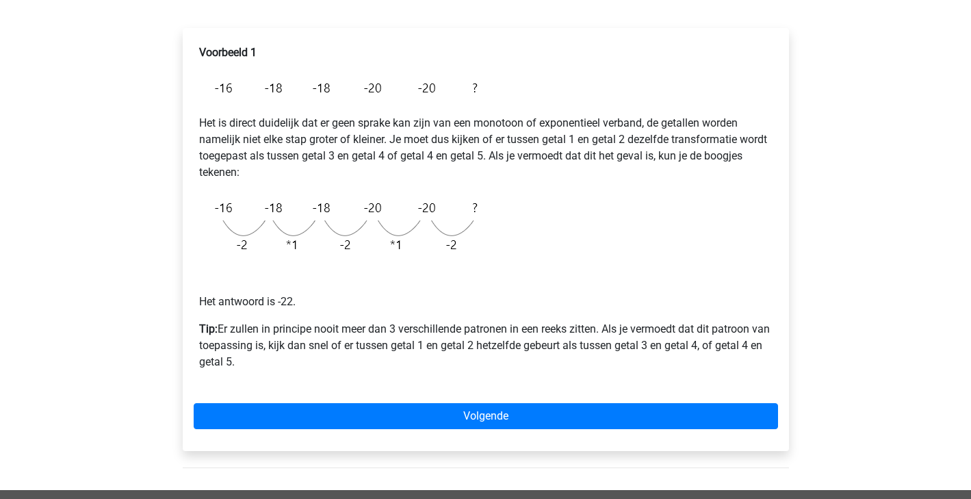
scroll to position [216, 0]
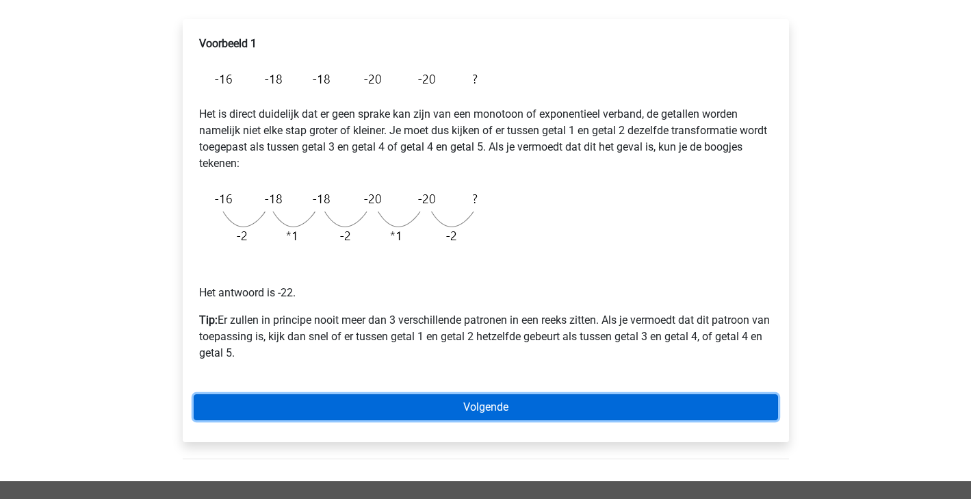
click at [351, 398] on link "Volgende" at bounding box center [486, 407] width 584 height 26
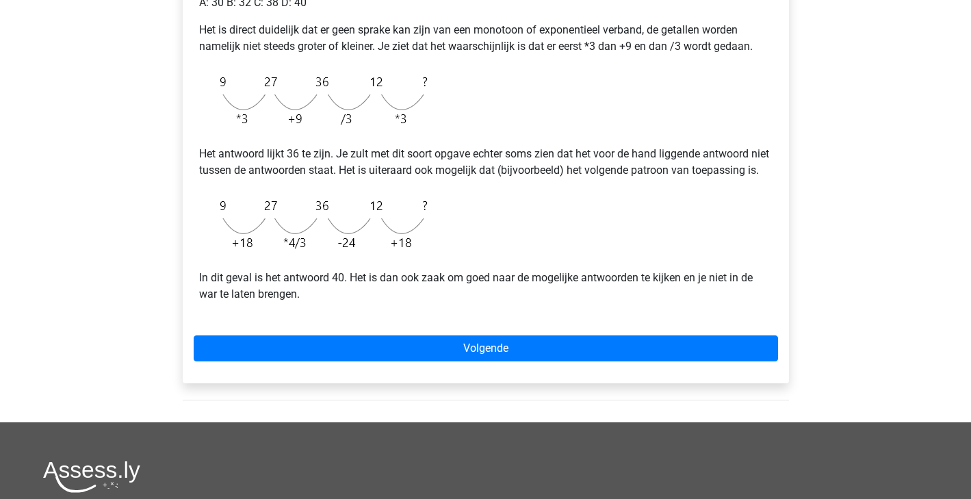
scroll to position [361, 0]
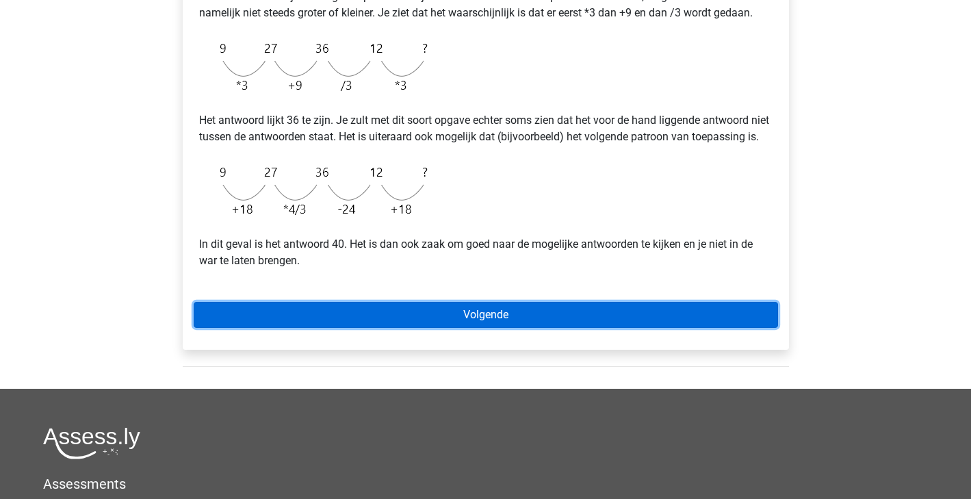
click at [578, 328] on link "Volgende" at bounding box center [486, 315] width 584 height 26
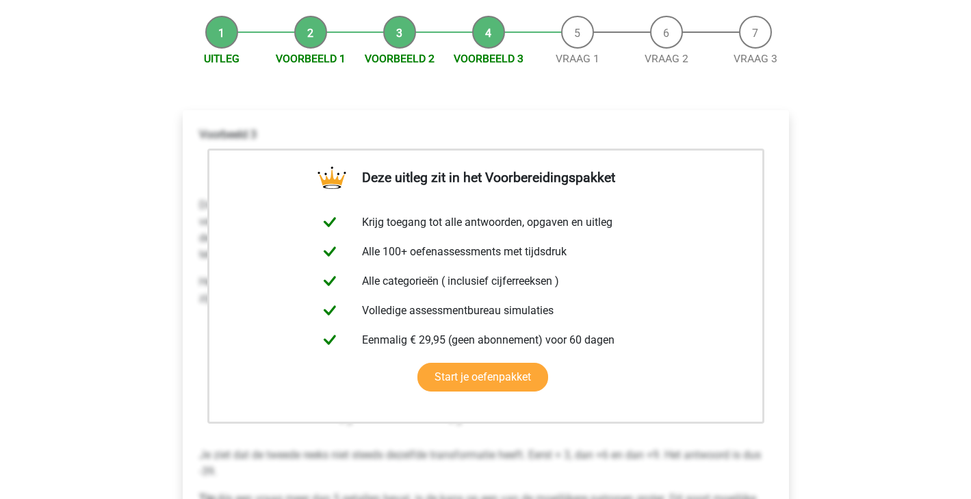
scroll to position [417, 0]
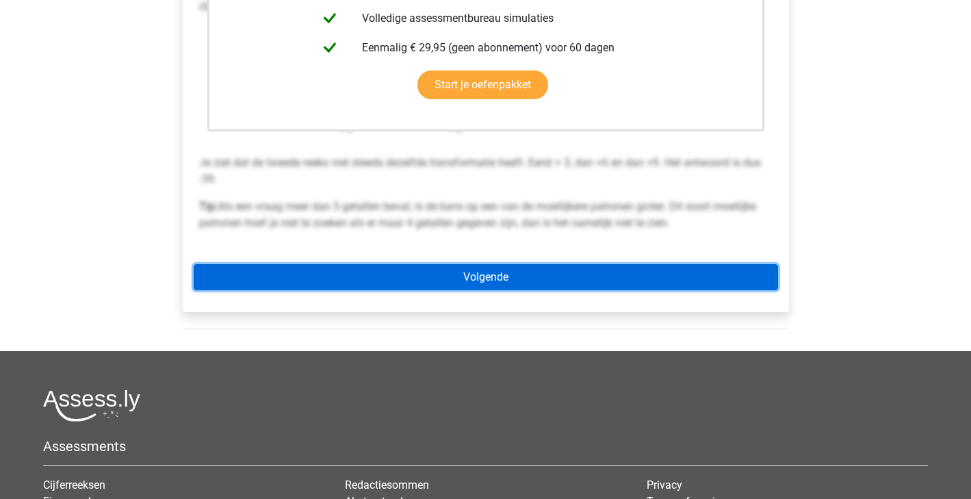
click at [618, 278] on link "Volgende" at bounding box center [486, 277] width 584 height 26
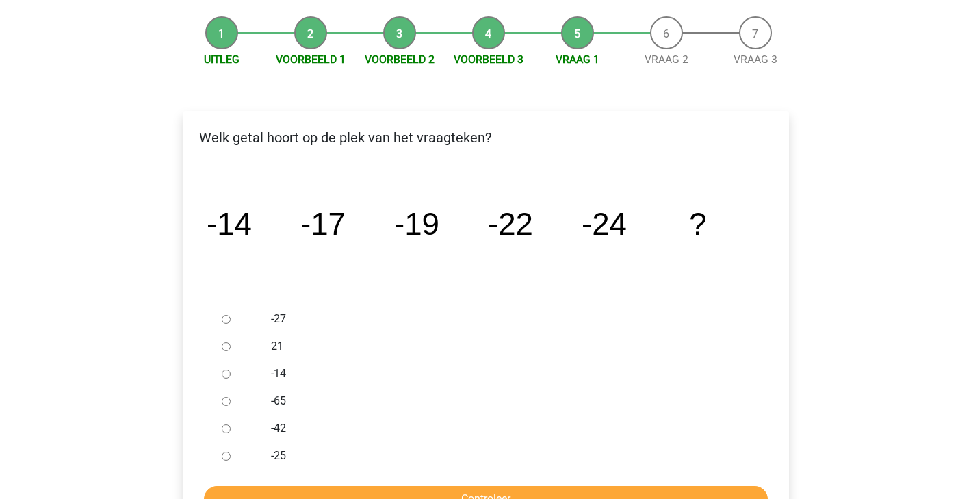
scroll to position [148, 0]
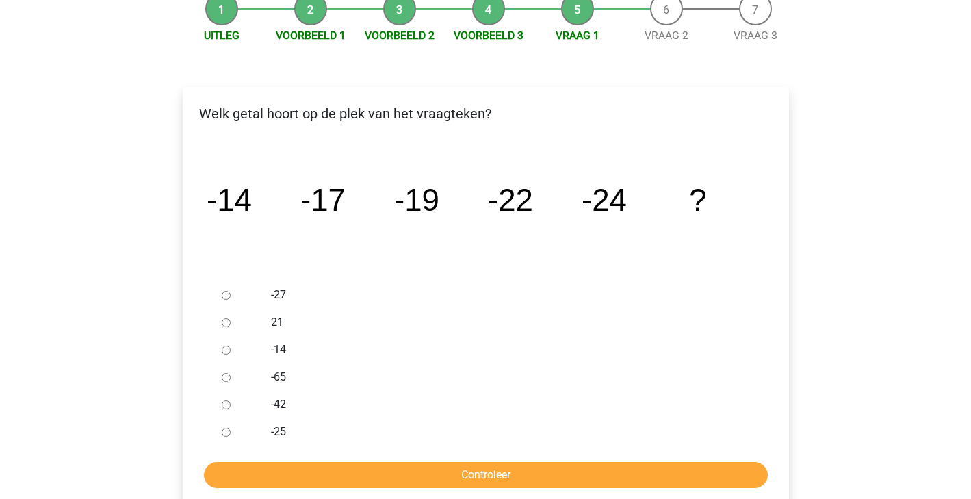
click at [222, 293] on input "-27" at bounding box center [226, 295] width 9 height 9
radio input "true"
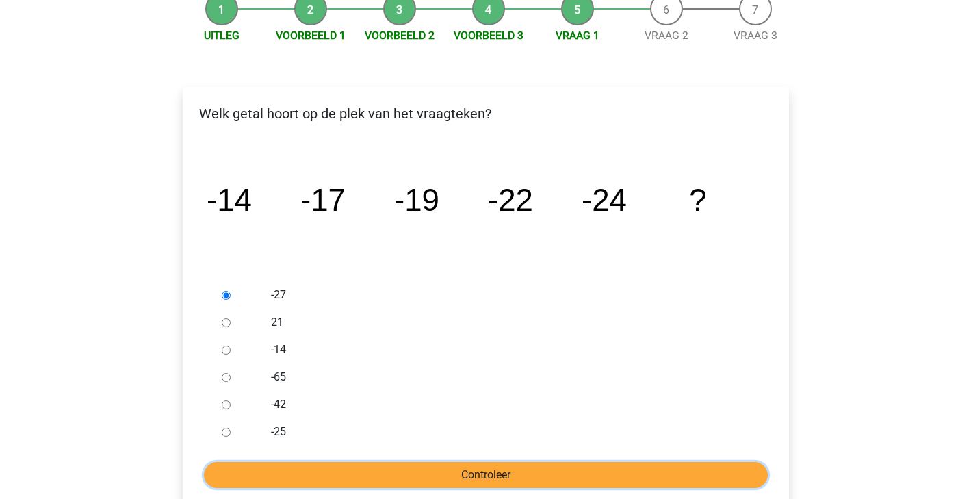
click at [539, 473] on input "Controleer" at bounding box center [486, 475] width 564 height 26
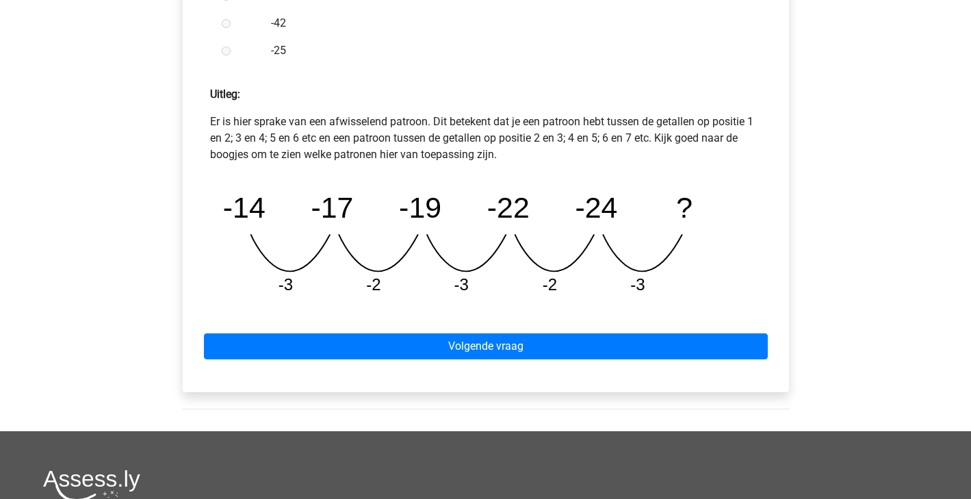
scroll to position [551, 0]
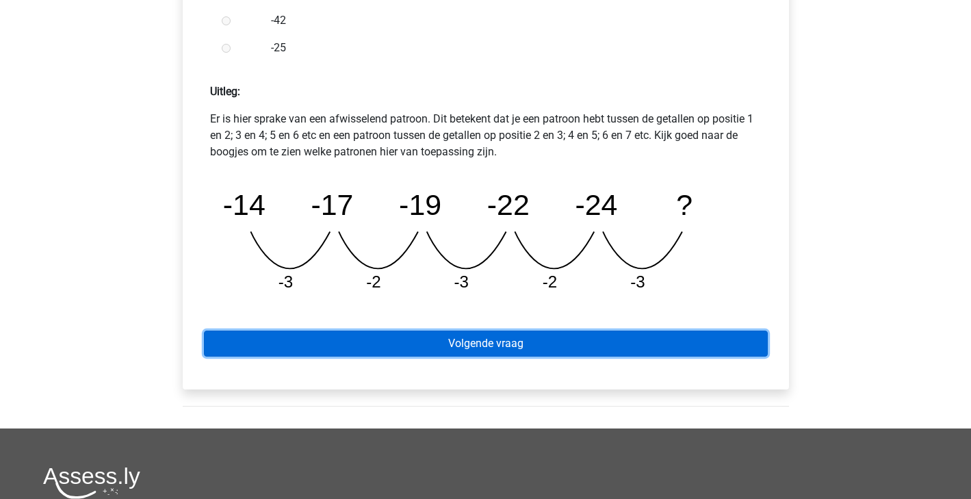
click at [654, 347] on link "Volgende vraag" at bounding box center [486, 343] width 564 height 26
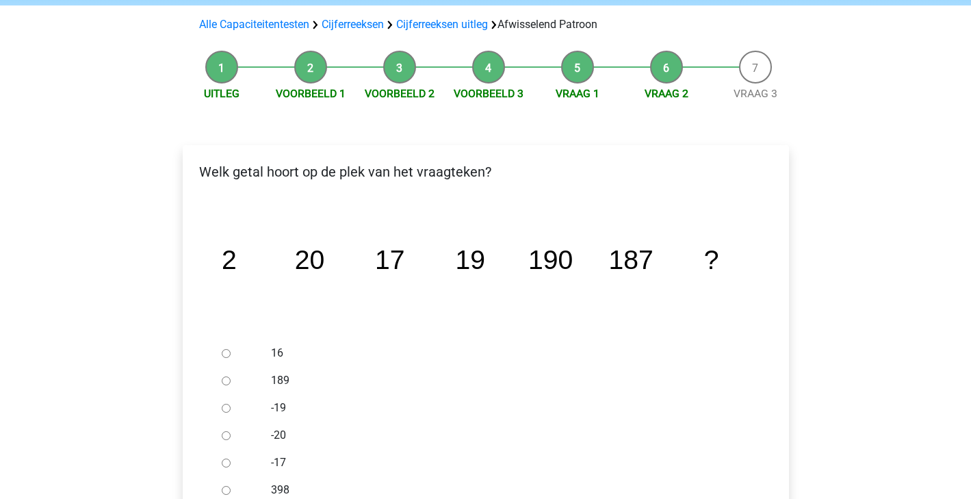
scroll to position [133, 0]
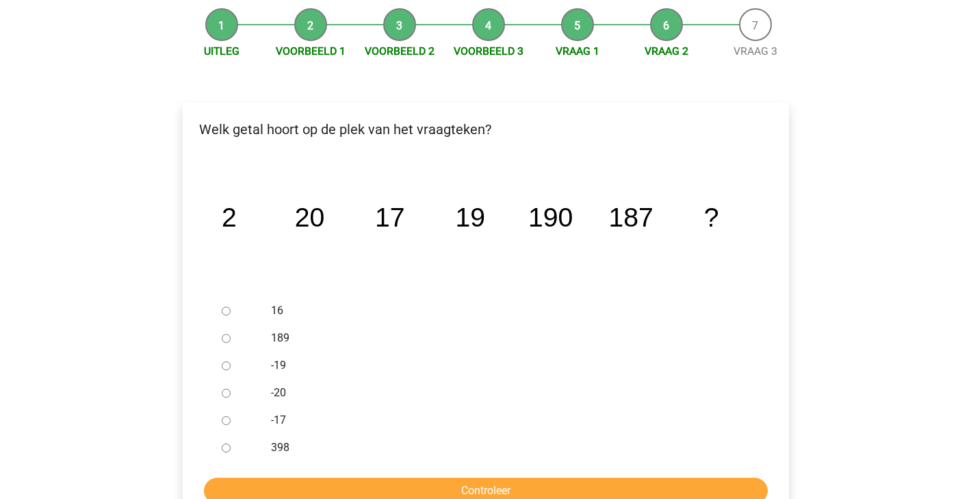
click at [225, 339] on input "189" at bounding box center [226, 338] width 9 height 9
radio input "true"
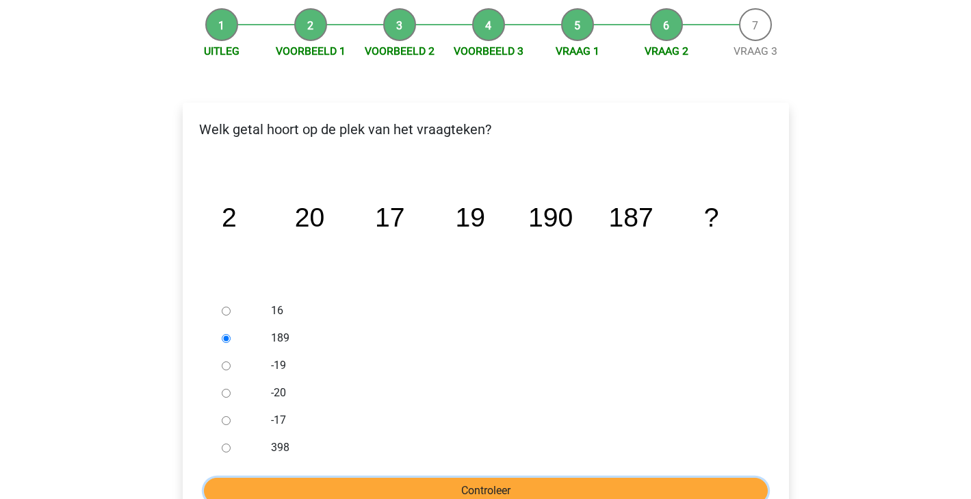
click at [630, 491] on input "Controleer" at bounding box center [486, 491] width 564 height 26
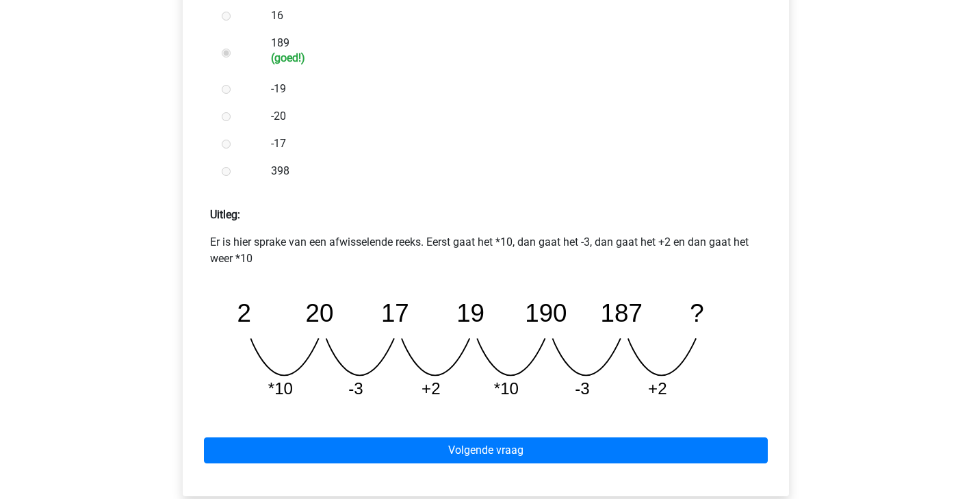
scroll to position [439, 0]
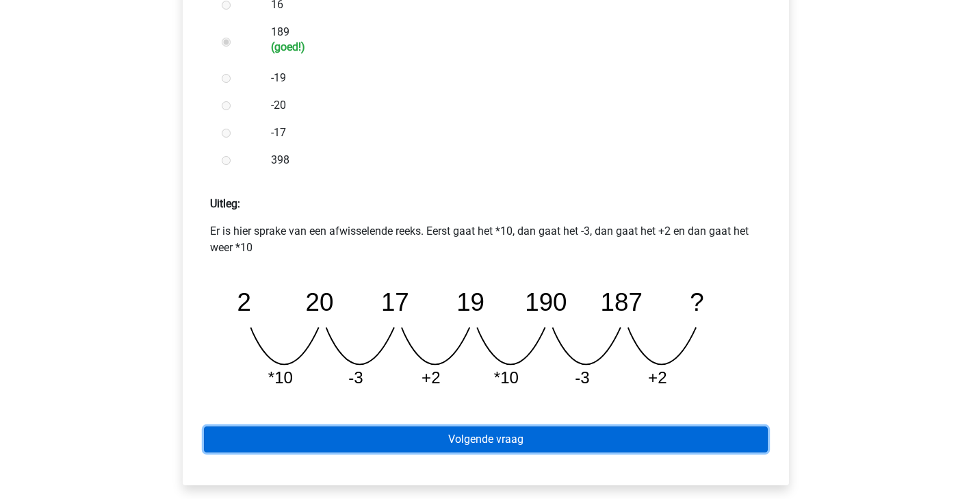
click at [642, 441] on link "Volgende vraag" at bounding box center [486, 439] width 564 height 26
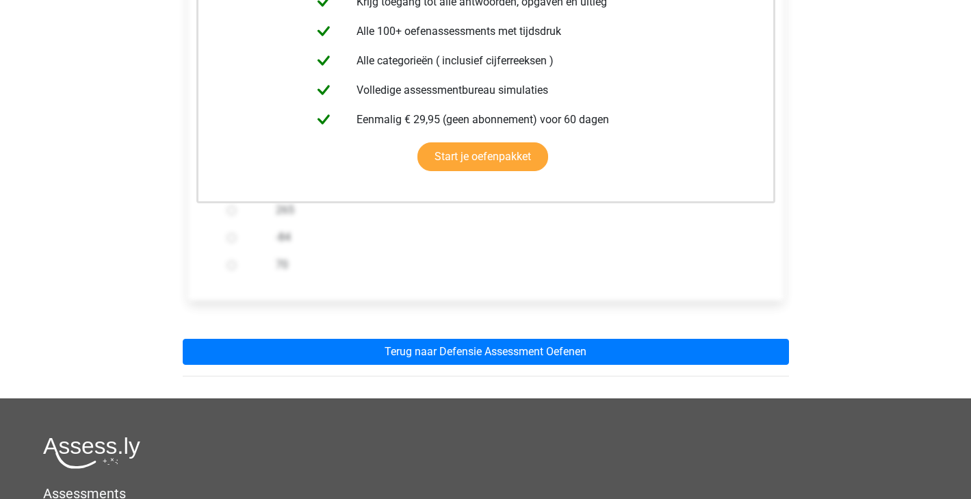
scroll to position [255, 0]
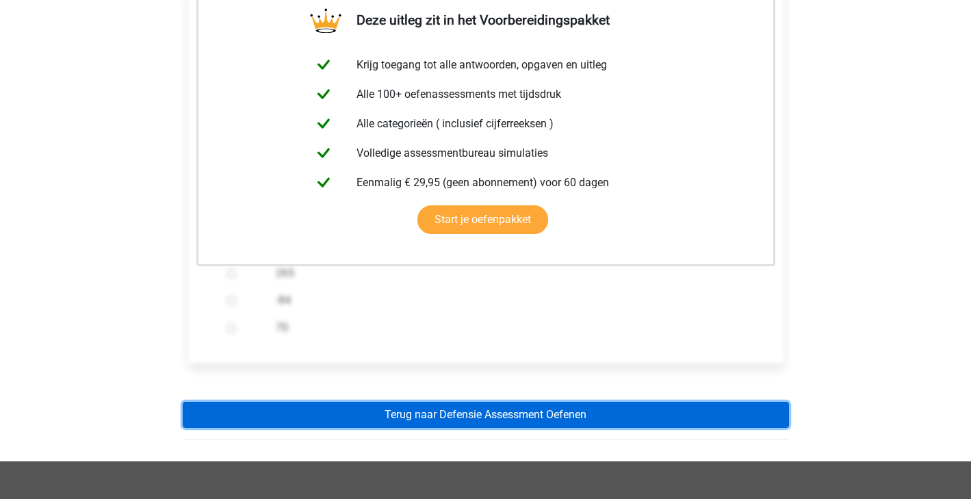
click at [647, 404] on link "Terug naar Defensie Assessment Oefenen" at bounding box center [486, 415] width 606 height 26
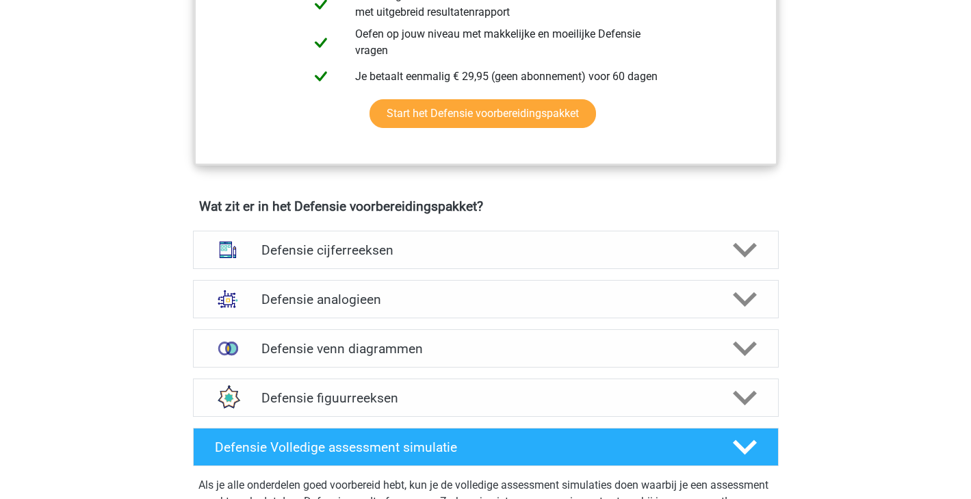
scroll to position [880, 0]
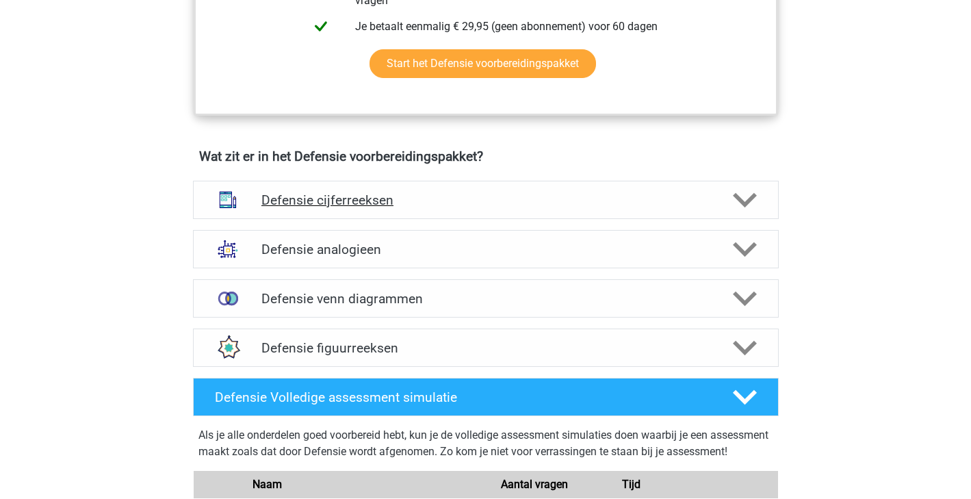
click at [753, 201] on icon at bounding box center [745, 200] width 24 height 24
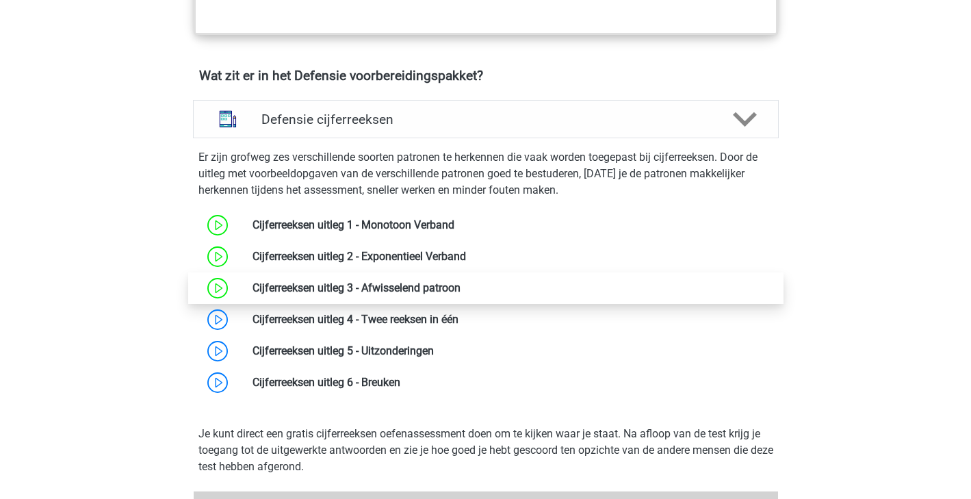
scroll to position [962, 0]
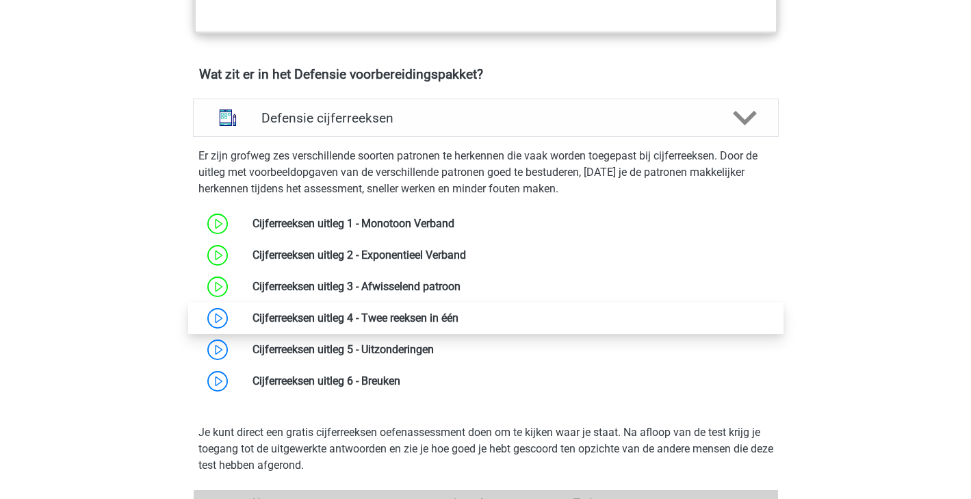
click at [458, 315] on link at bounding box center [458, 317] width 0 height 13
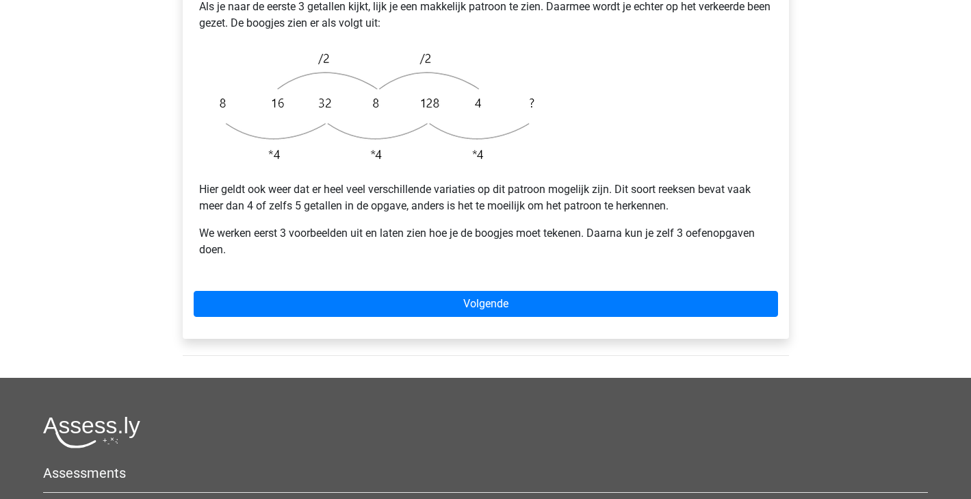
scroll to position [491, 0]
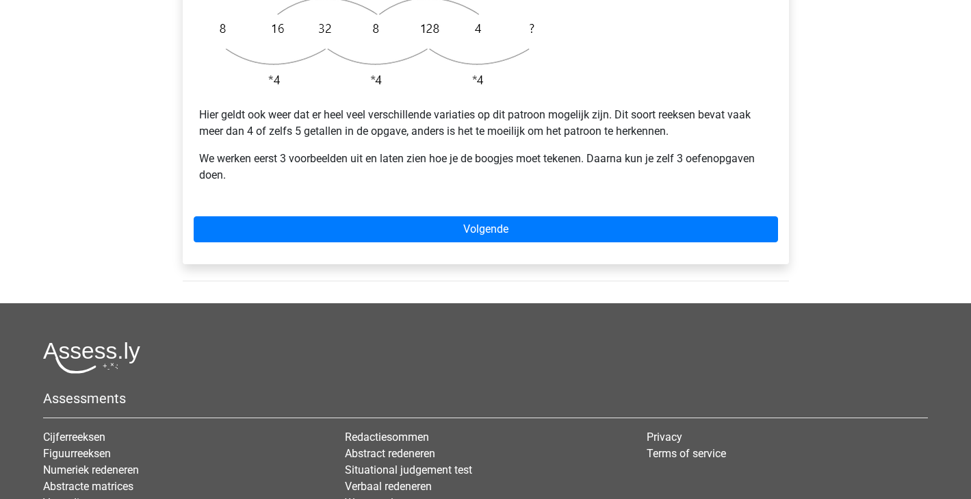
click at [634, 211] on div "Bij dit soort patronen zijn er eigenlijk twee patronen die door elkaar heen lop…" at bounding box center [486, 21] width 606 height 487
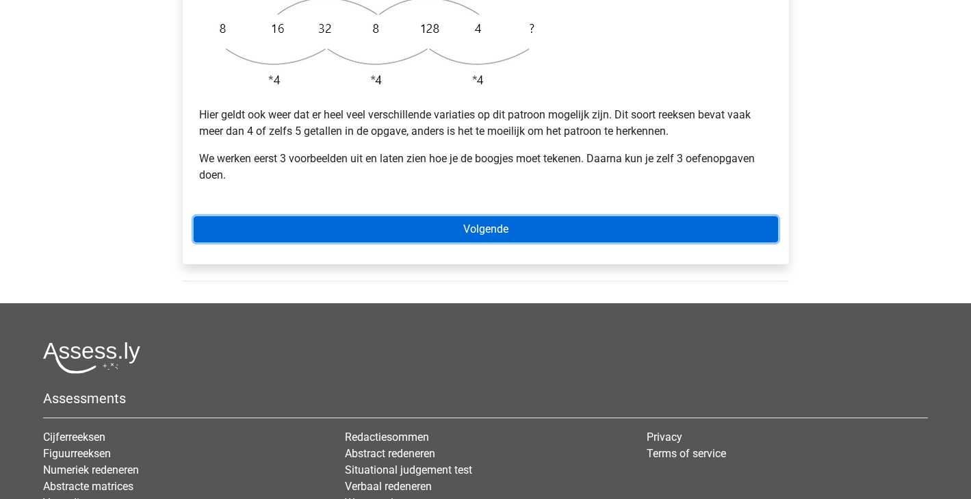
click at [652, 216] on link "Volgende" at bounding box center [486, 229] width 584 height 26
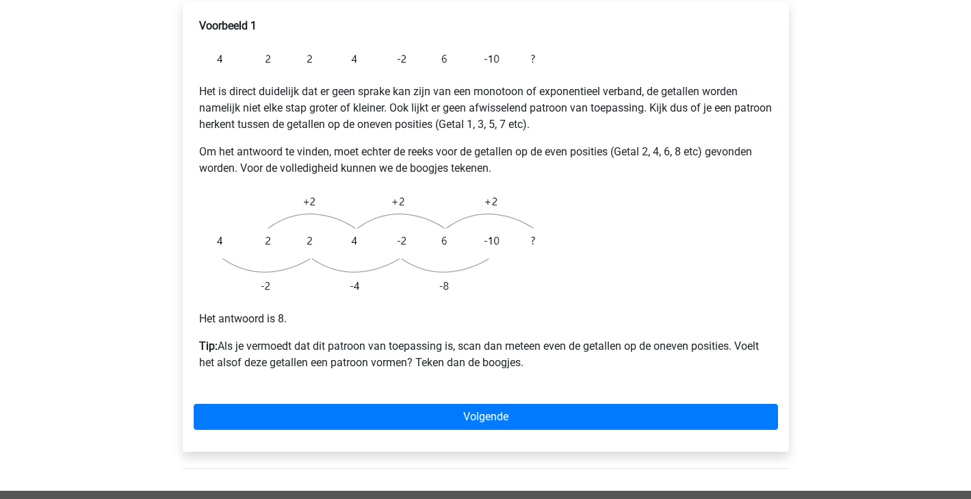
scroll to position [276, 0]
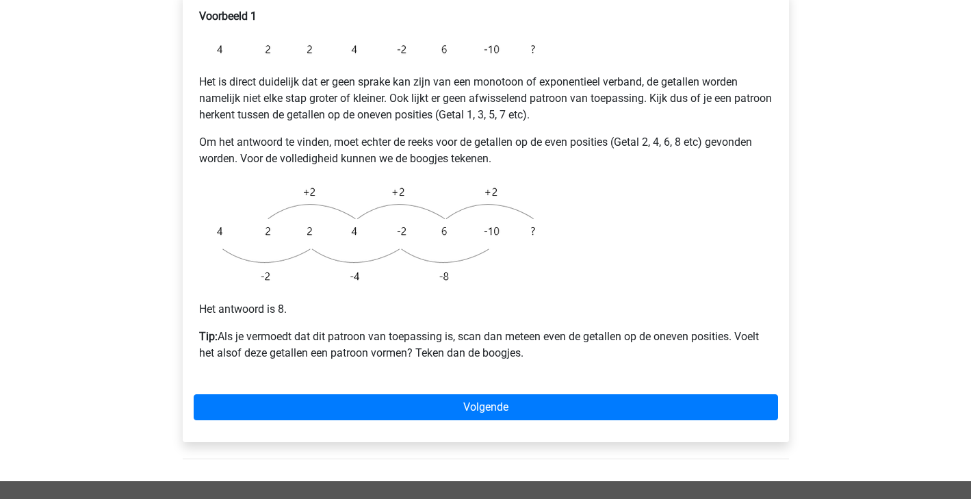
click at [475, 390] on div "Voorbeeld 1 Het is direct duidelijk dat er geen sprake kan zijn van een monotoo…" at bounding box center [486, 217] width 606 height 450
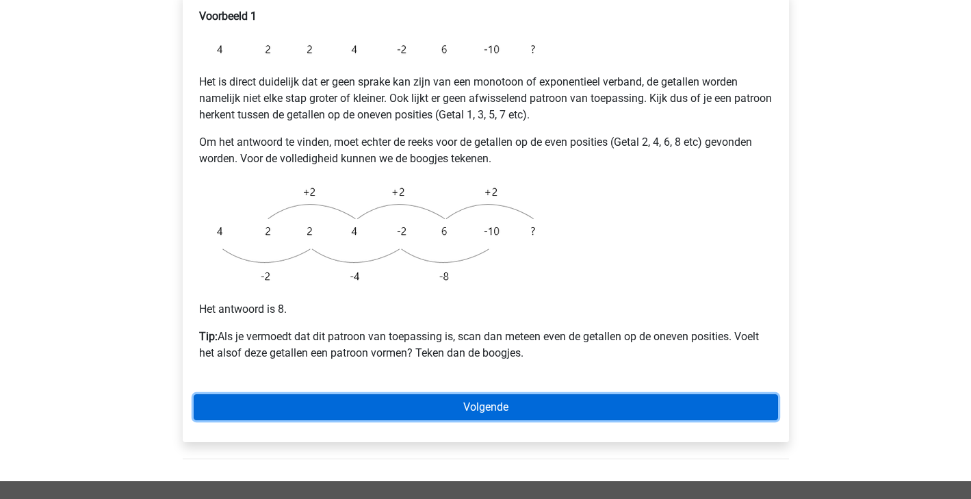
click at [493, 394] on link "Volgende" at bounding box center [486, 407] width 584 height 26
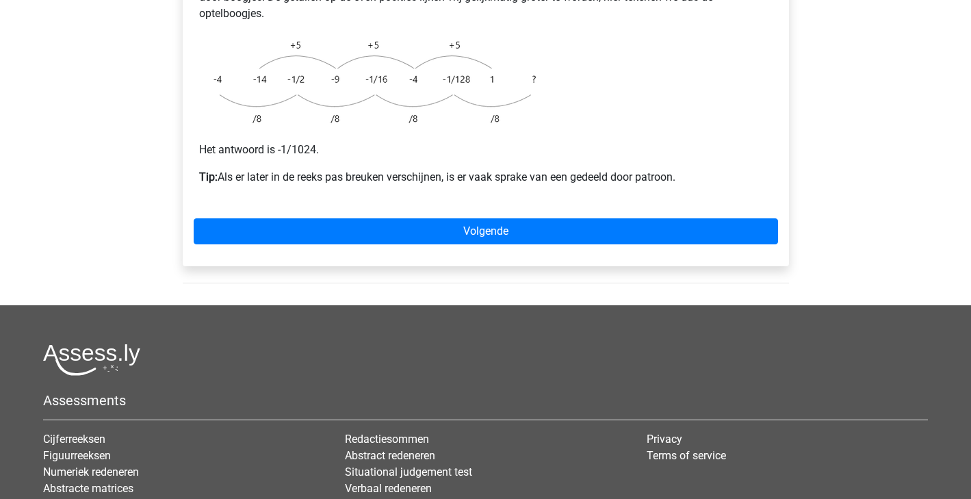
scroll to position [392, 0]
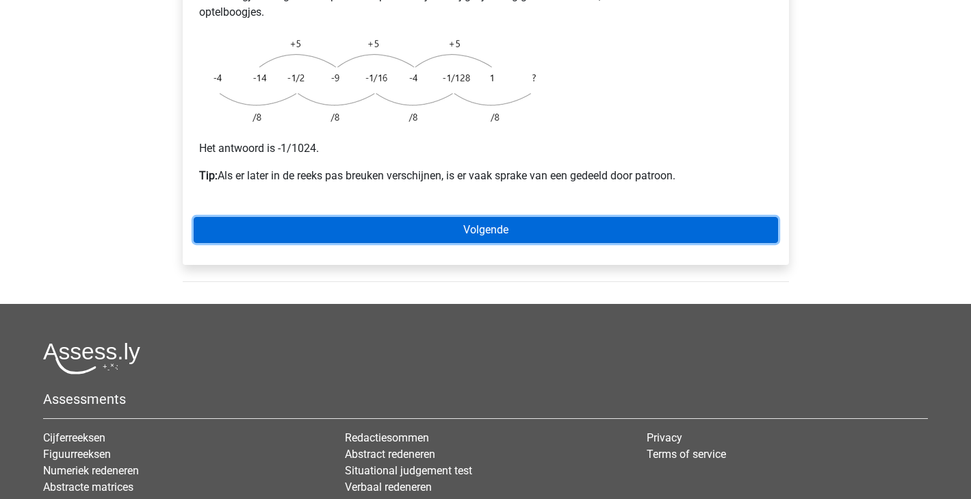
click at [372, 217] on link "Volgende" at bounding box center [486, 230] width 584 height 26
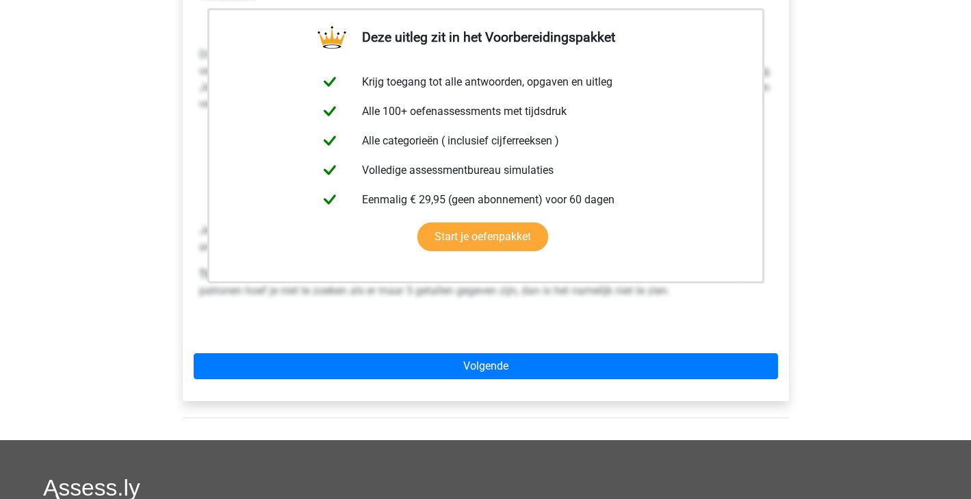
scroll to position [440, 0]
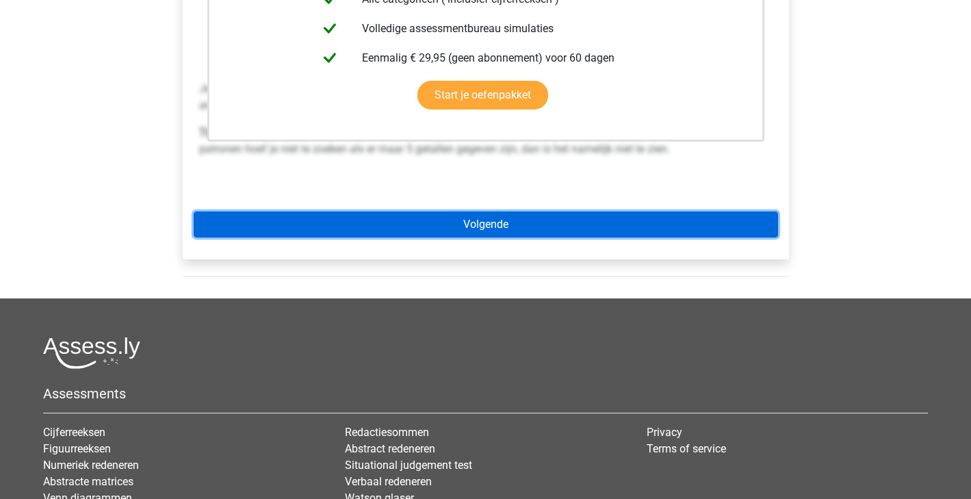
click at [372, 211] on link "Volgende" at bounding box center [486, 224] width 584 height 26
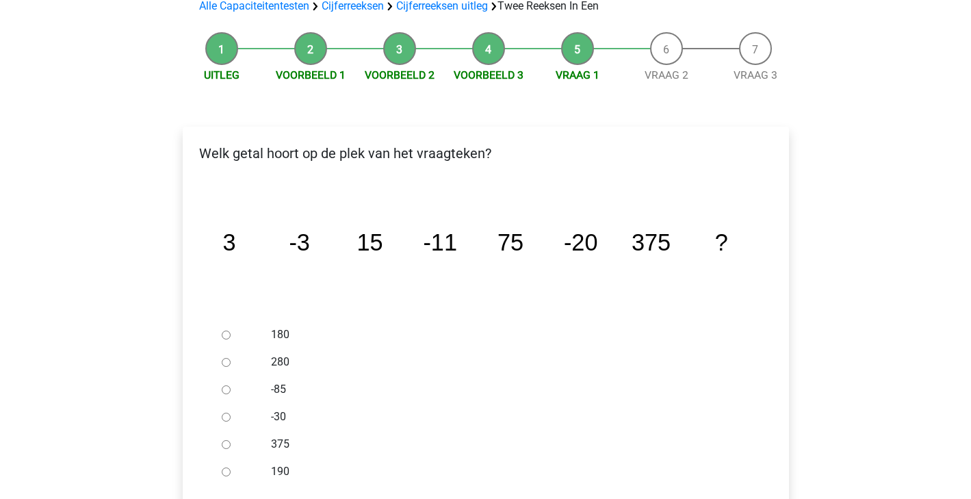
scroll to position [146, 0]
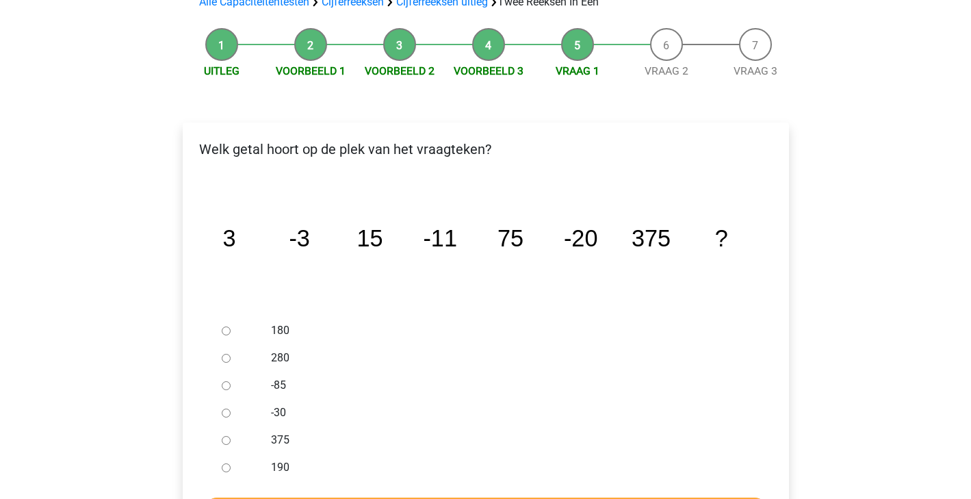
click at [223, 409] on input "-30" at bounding box center [226, 413] width 9 height 9
radio input "true"
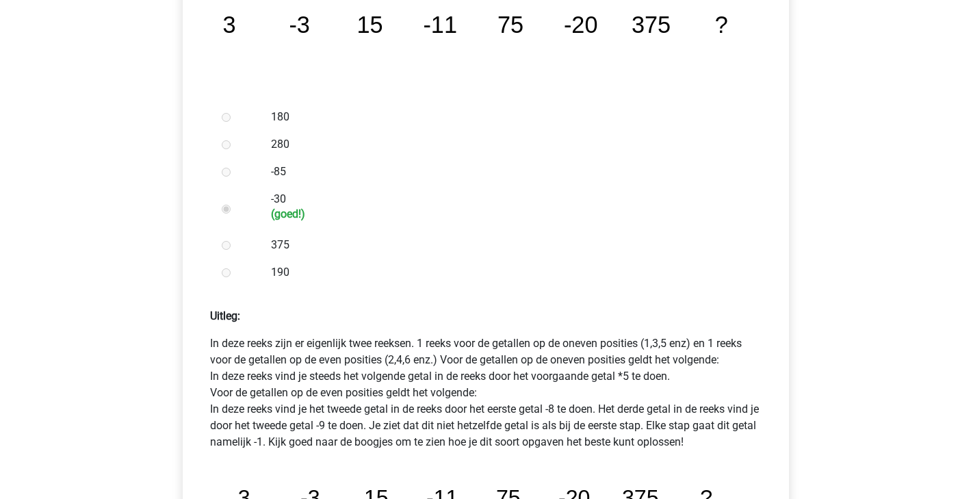
scroll to position [494, 0]
